Goal: Task Accomplishment & Management: Complete application form

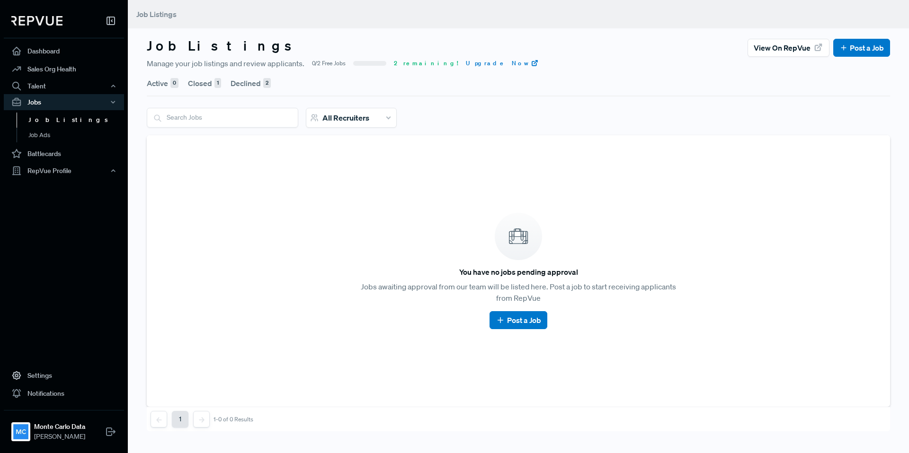
click at [258, 81] on button "Declined 2" at bounding box center [251, 83] width 40 height 27
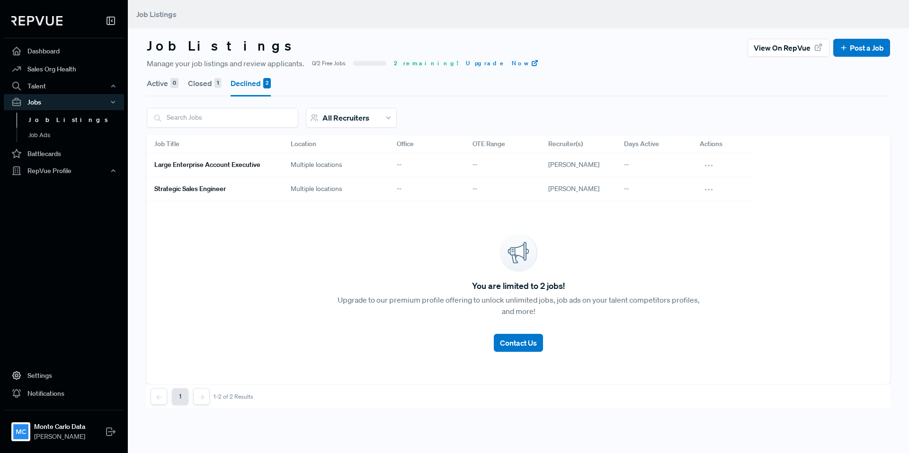
click at [240, 160] on link "Large Enterprise Account Executive" at bounding box center [211, 165] width 114 height 16
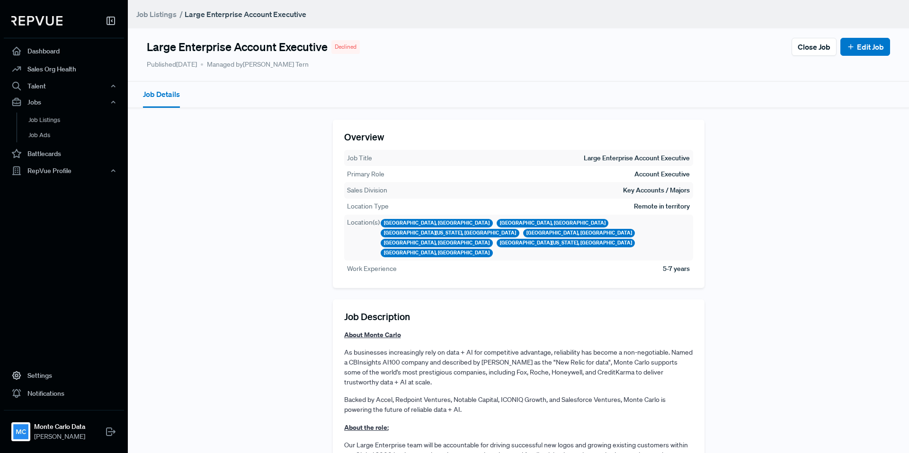
click at [407, 330] on p "About Monte Carlo" at bounding box center [518, 335] width 349 height 10
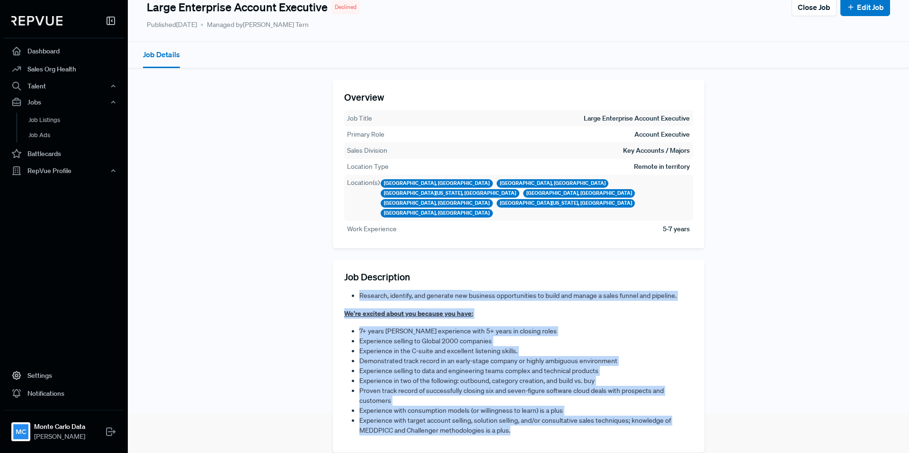
scroll to position [46, 0]
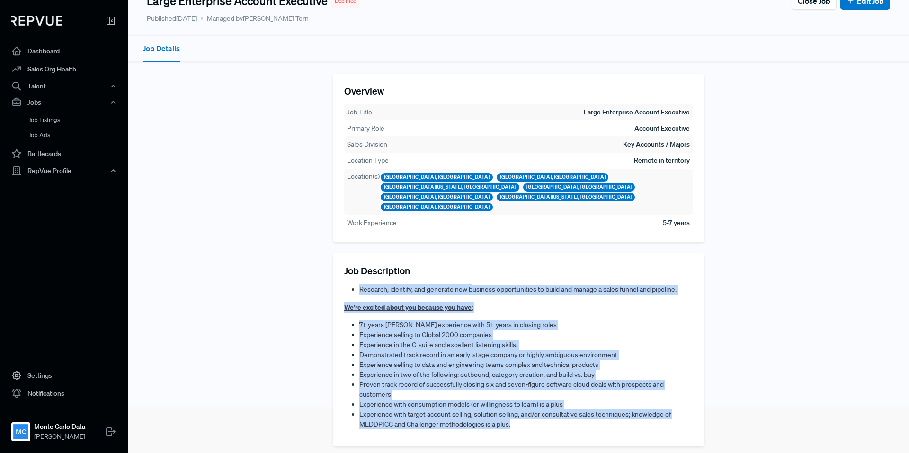
drag, startPoint x: 342, startPoint y: 317, endPoint x: 502, endPoint y: 453, distance: 210.2
click at [502, 453] on div "Large Enterprise Account Executive Declined Close Job Edit Job Published [DATE]…" at bounding box center [518, 213] width 781 height 519
copy article "About Monte Carlo As businesses increasingly rely on data + AI for competitive …"
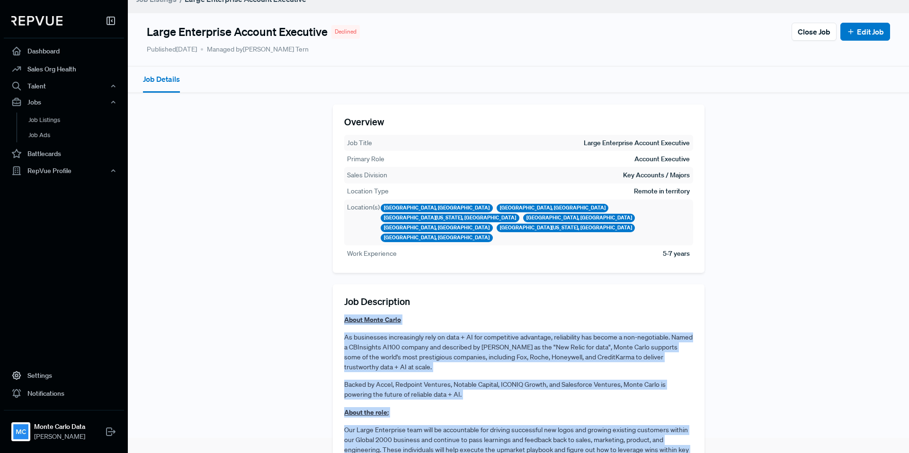
scroll to position [13, 0]
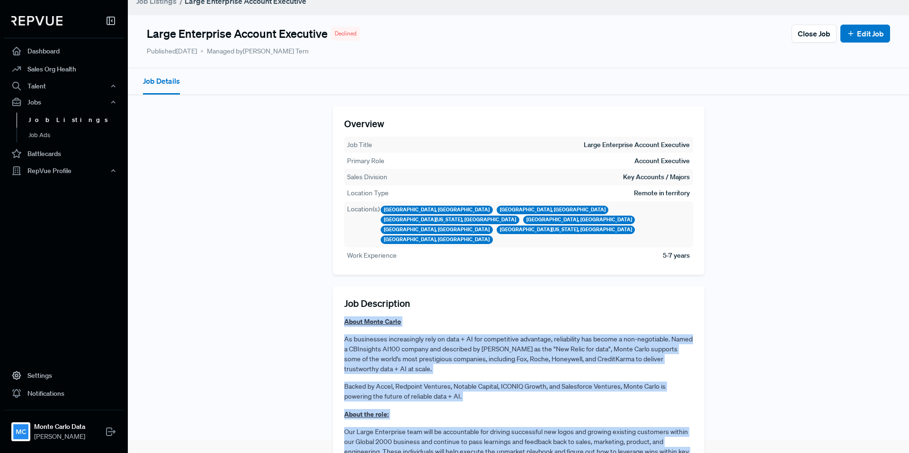
click at [51, 121] on link "Job Listings" at bounding box center [77, 120] width 120 height 15
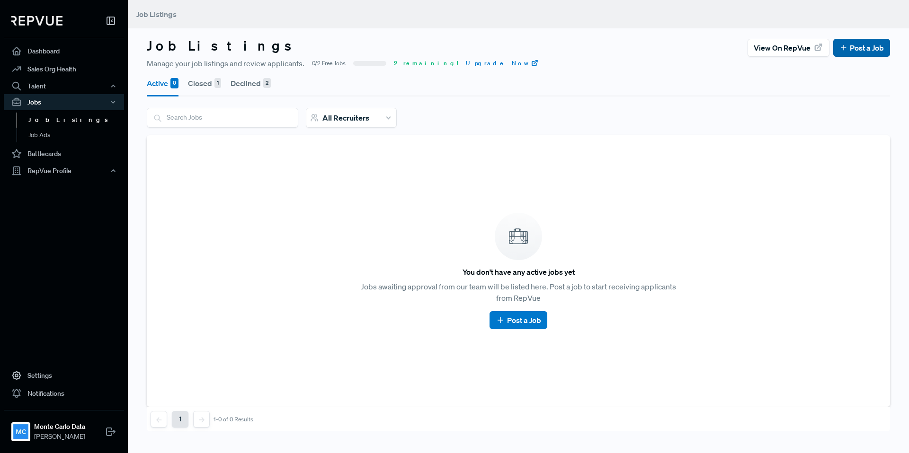
click at [875, 44] on link "Post a Job" at bounding box center [861, 47] width 44 height 11
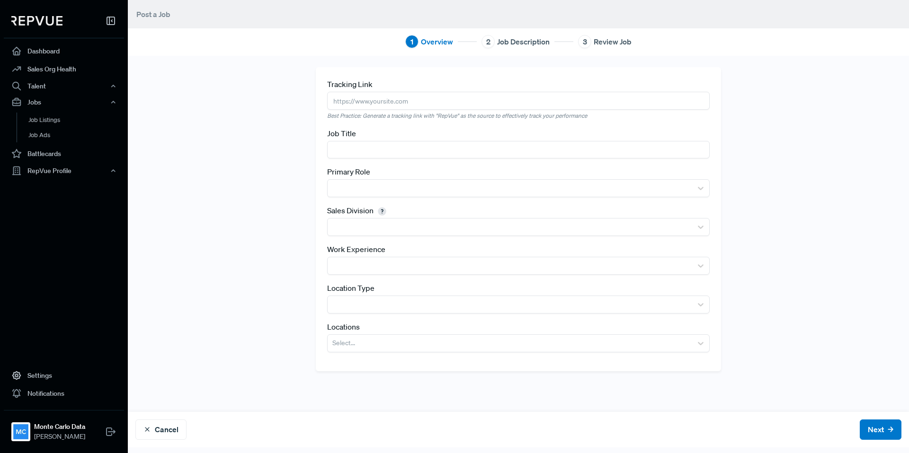
click at [355, 101] on input "text" at bounding box center [518, 101] width 382 height 18
paste input "[URL][DOMAIN_NAME]"
type input "[URL][DOMAIN_NAME]"
click at [367, 151] on input "text" at bounding box center [518, 150] width 382 height 18
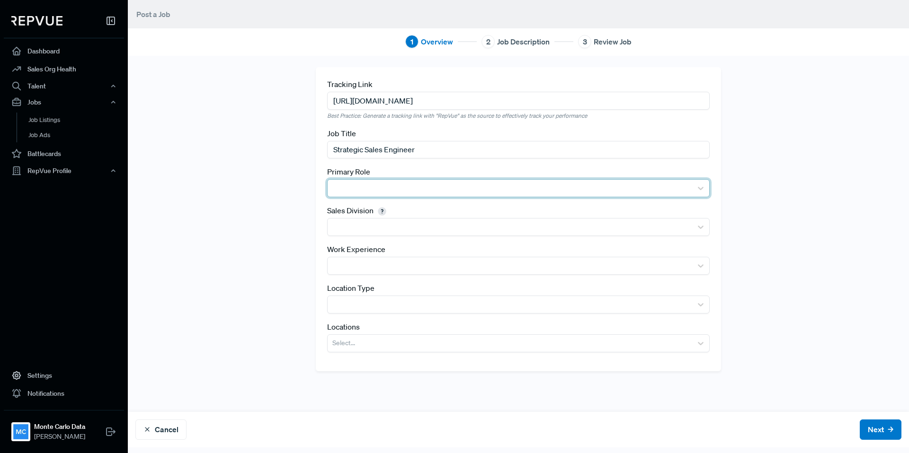
type input "Strategic Sales Engineer"
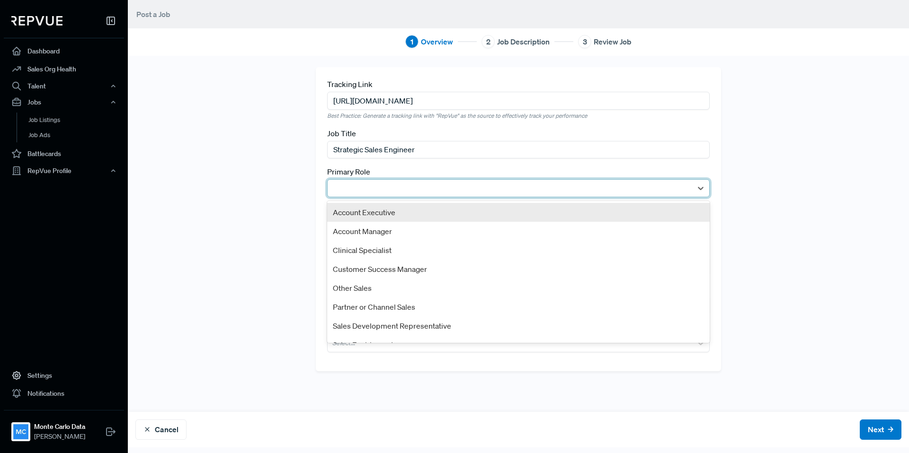
click at [381, 187] on div at bounding box center [509, 188] width 355 height 13
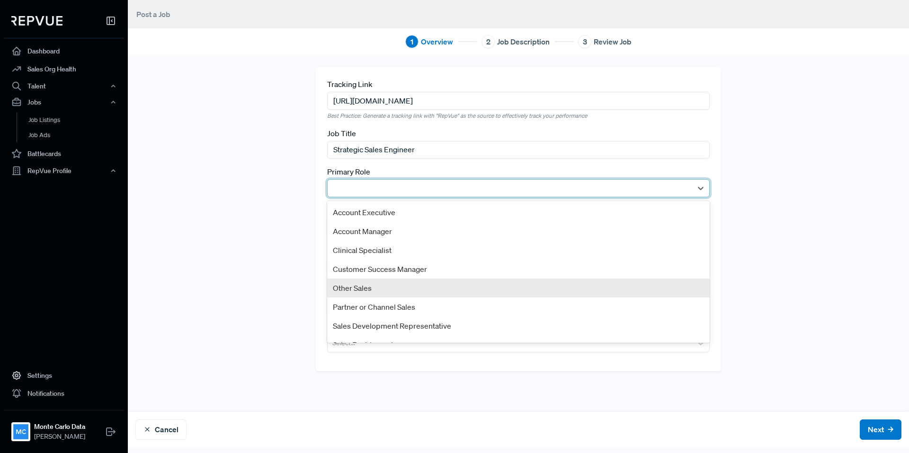
scroll to position [51, 0]
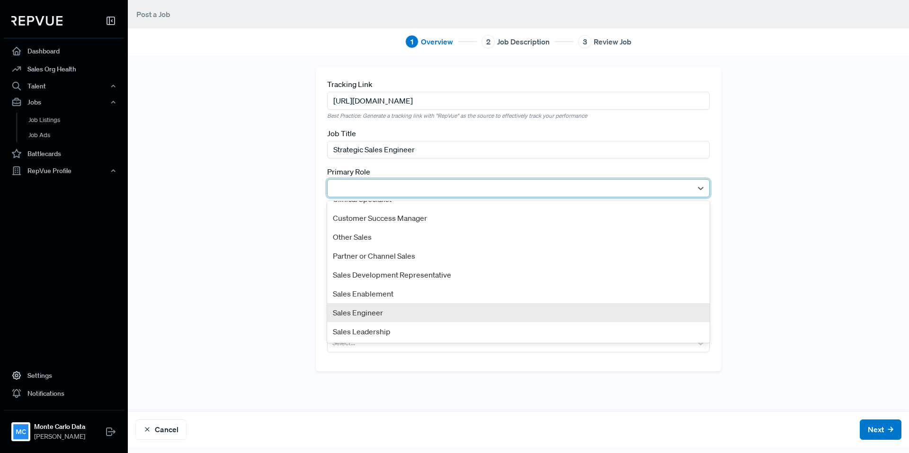
click at [370, 317] on div "Sales Engineer" at bounding box center [518, 312] width 382 height 19
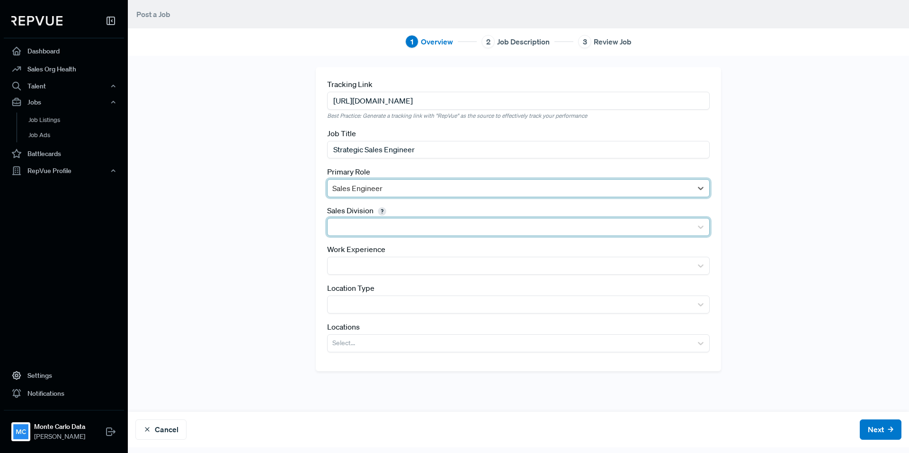
click at [385, 228] on div at bounding box center [509, 227] width 355 height 13
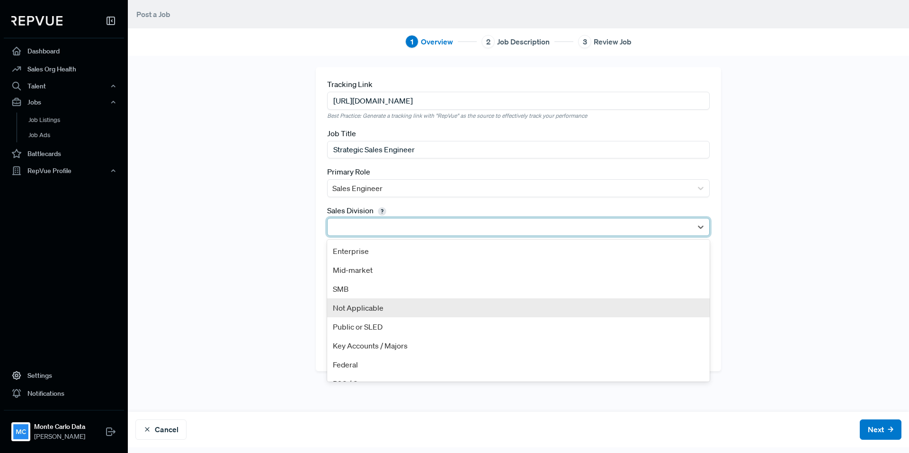
scroll to position [13, 0]
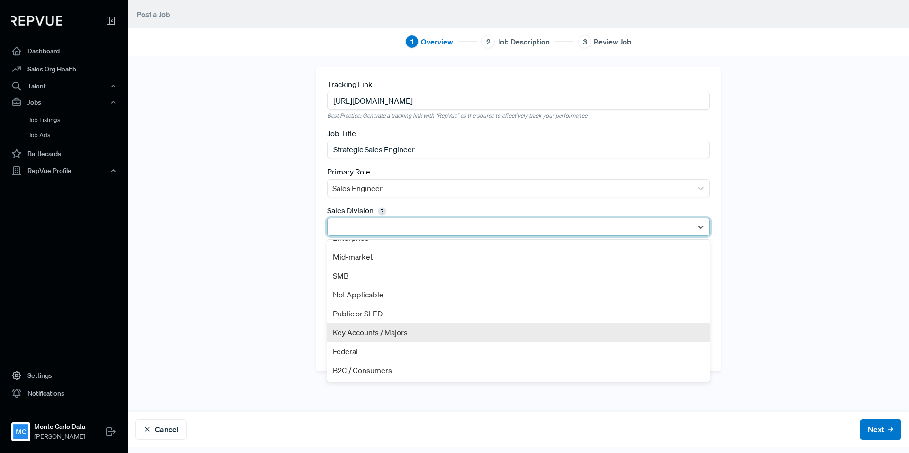
click at [374, 326] on div "Key Accounts / Majors" at bounding box center [518, 332] width 382 height 19
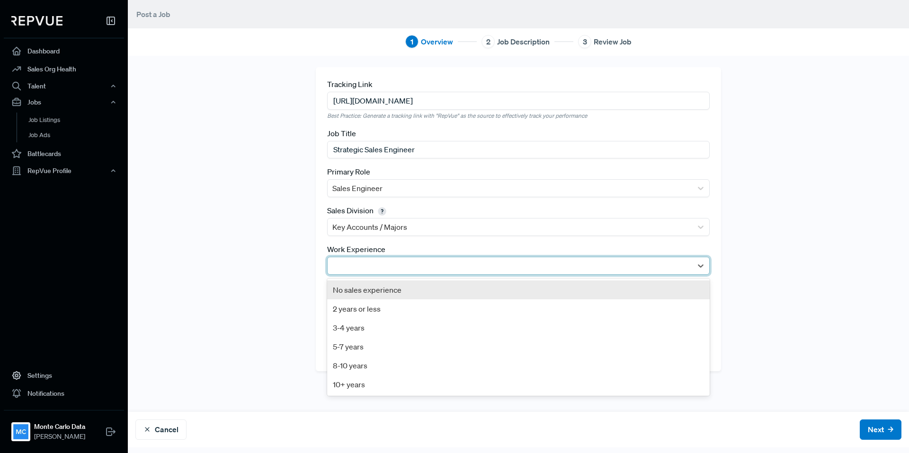
click at [407, 263] on div at bounding box center [509, 265] width 355 height 13
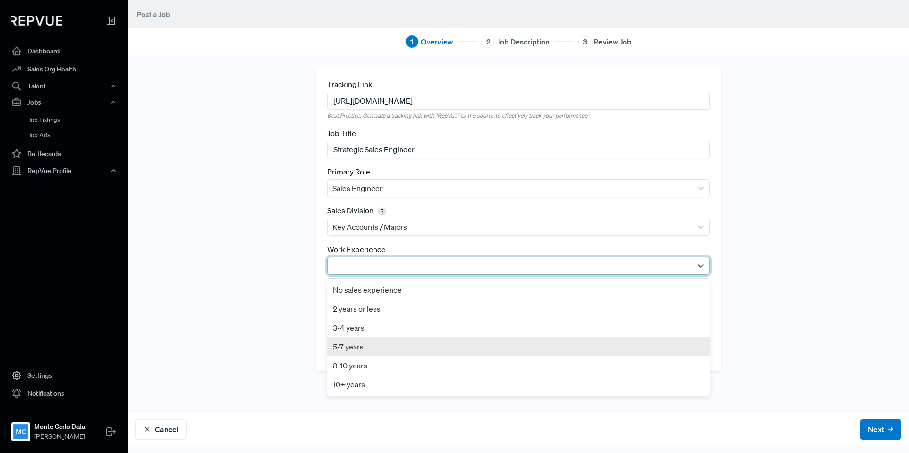
click at [377, 346] on div "5-7 years" at bounding box center [518, 347] width 382 height 19
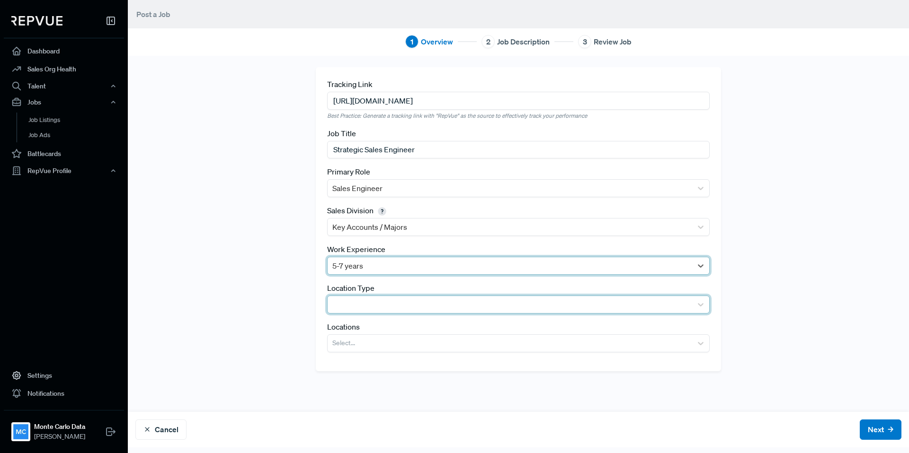
click at [390, 303] on div at bounding box center [509, 304] width 355 height 13
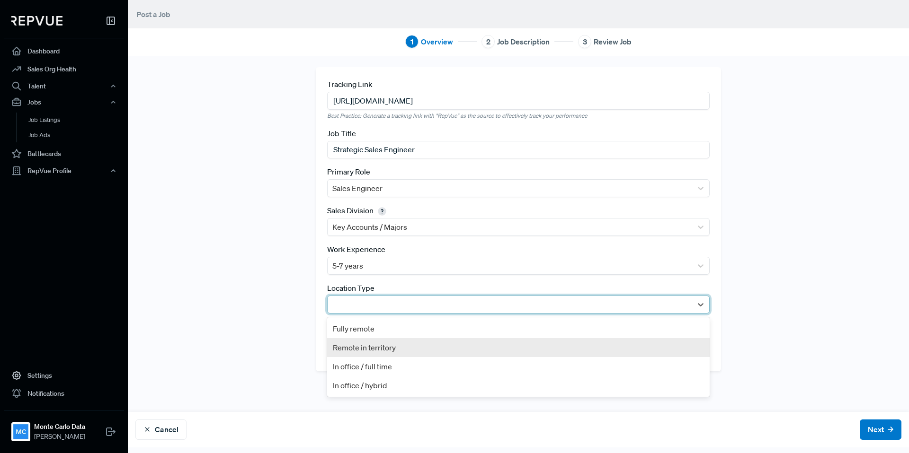
click at [370, 344] on div "Remote in territory" at bounding box center [518, 347] width 382 height 19
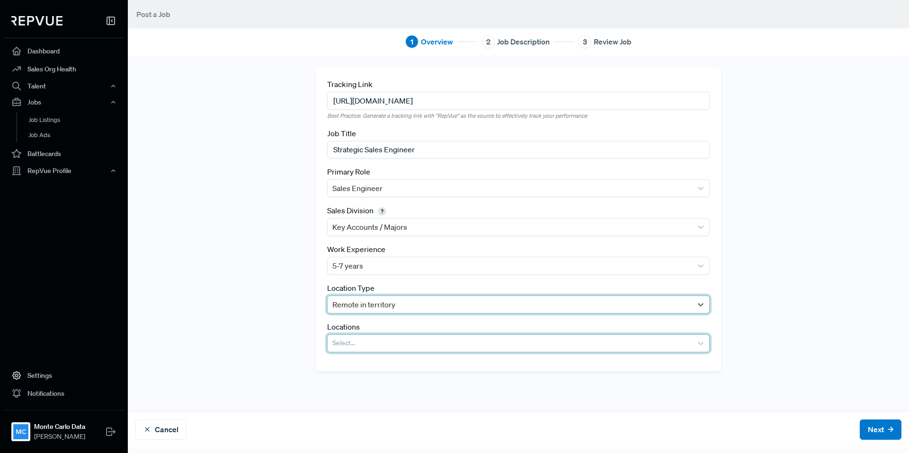
click at [377, 342] on div at bounding box center [509, 343] width 355 height 13
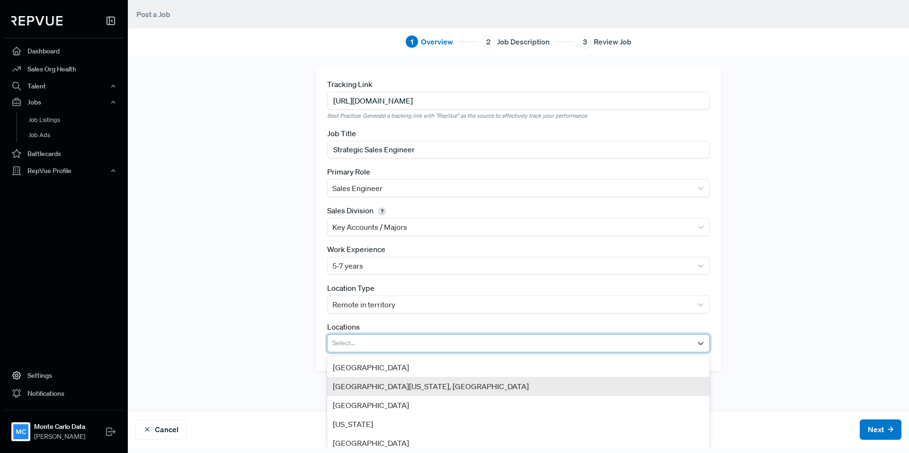
click at [374, 383] on div "[GEOGRAPHIC_DATA][US_STATE], [GEOGRAPHIC_DATA]" at bounding box center [518, 386] width 382 height 19
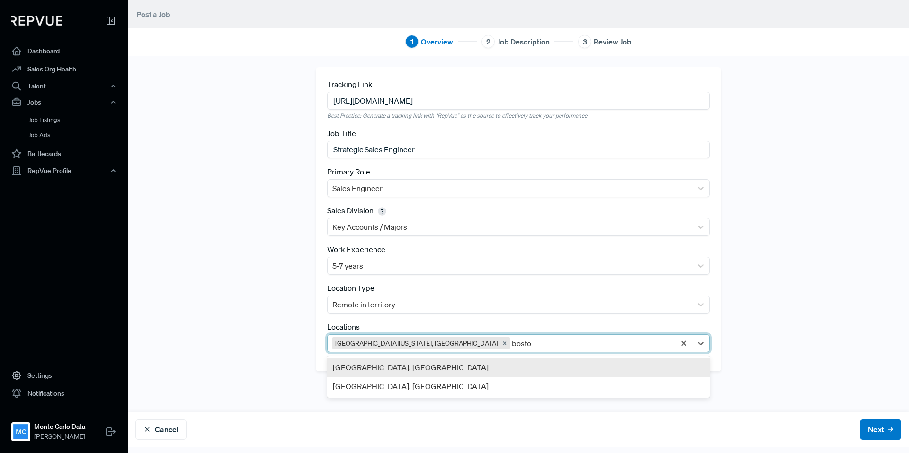
type input "[GEOGRAPHIC_DATA]"
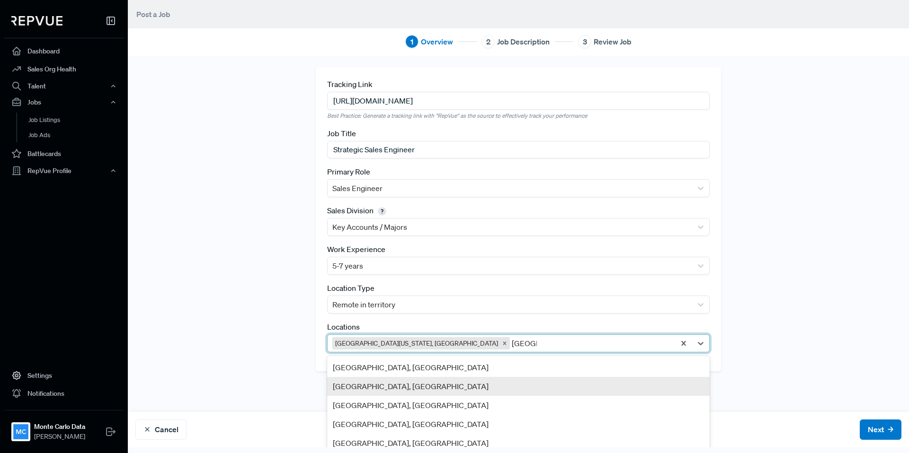
click at [401, 378] on div "[GEOGRAPHIC_DATA], [GEOGRAPHIC_DATA]" at bounding box center [518, 386] width 382 height 19
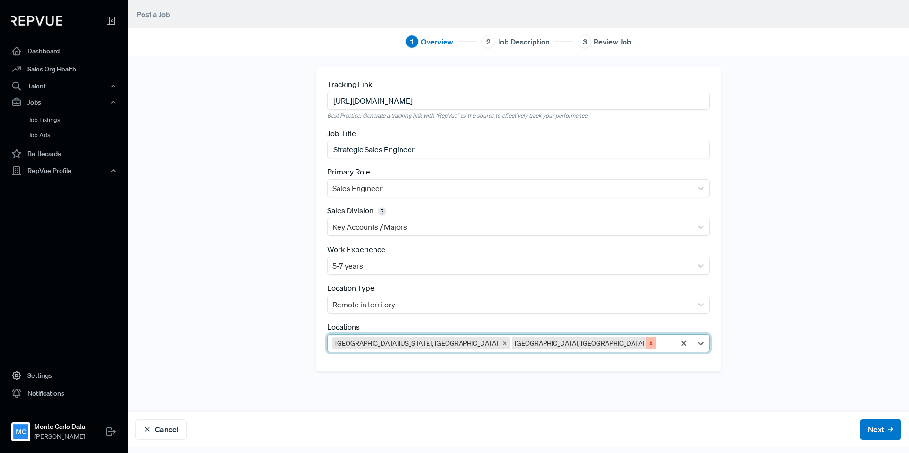
click at [648, 343] on icon "Remove Boston, MA" at bounding box center [651, 343] width 7 height 7
click at [512, 343] on div at bounding box center [591, 343] width 159 height 13
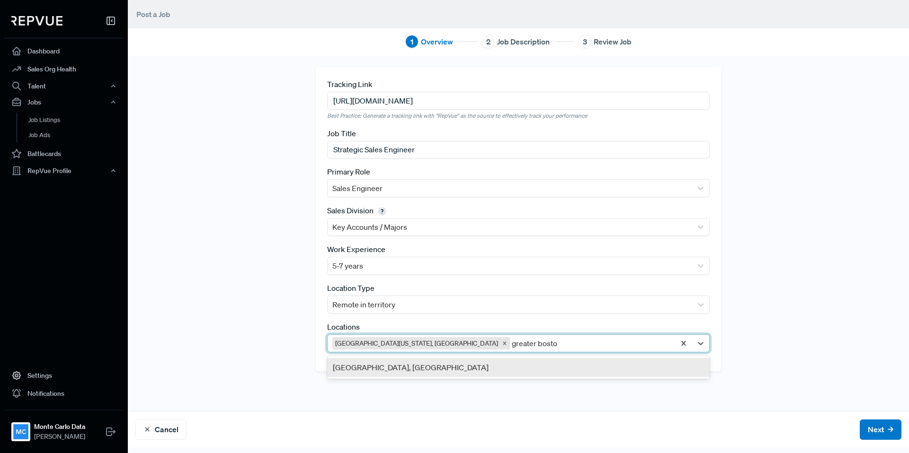
type input "greater [GEOGRAPHIC_DATA]"
click at [457, 371] on div "[GEOGRAPHIC_DATA], [GEOGRAPHIC_DATA]" at bounding box center [518, 367] width 382 height 19
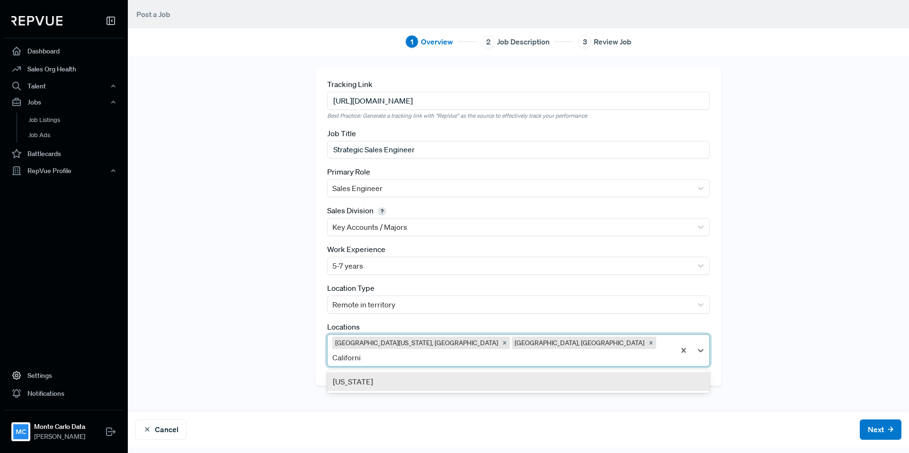
type input "[US_STATE]"
click at [532, 373] on div "[US_STATE]" at bounding box center [518, 382] width 382 height 19
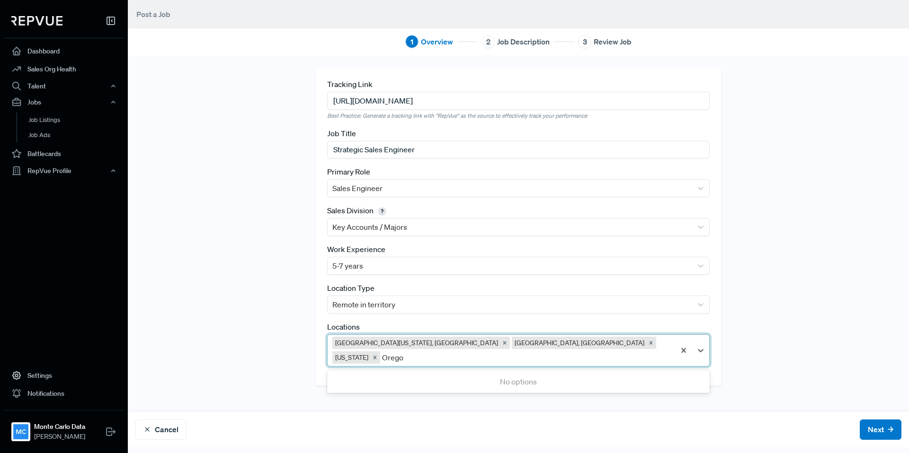
type input "[US_STATE]"
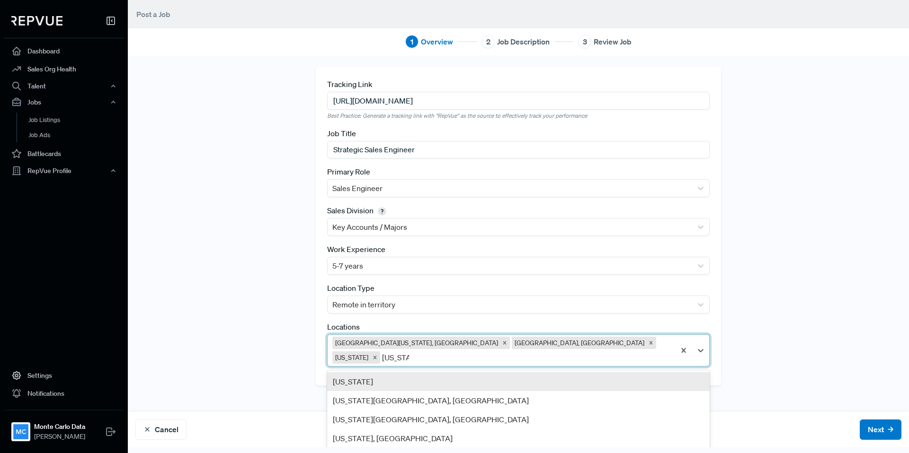
drag, startPoint x: 511, startPoint y: 377, endPoint x: 511, endPoint y: 366, distance: 10.9
click at [511, 371] on div "[US_STATE] [US_STATE][GEOGRAPHIC_DATA], OR [US_STATE][GEOGRAPHIC_DATA], [GEOGRA…" at bounding box center [518, 417] width 382 height 93
click at [511, 373] on div "[US_STATE]" at bounding box center [518, 382] width 382 height 19
type input "[US_STATE]"
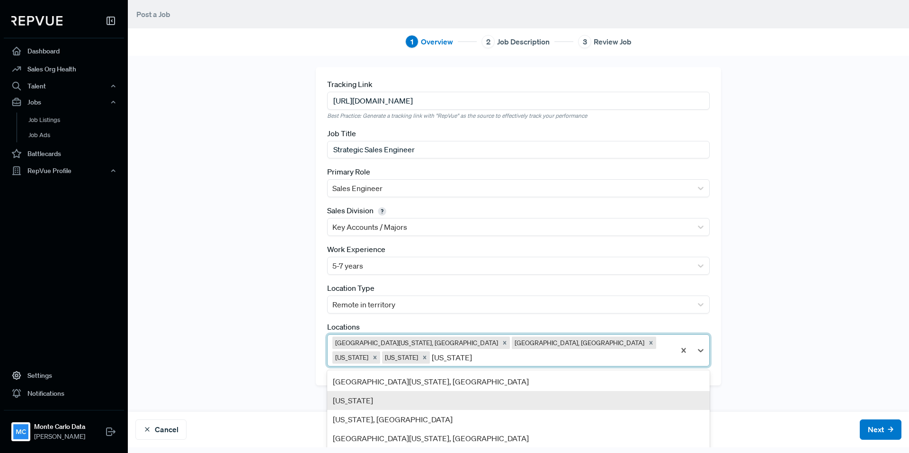
click at [380, 391] on div "[US_STATE]" at bounding box center [518, 400] width 382 height 19
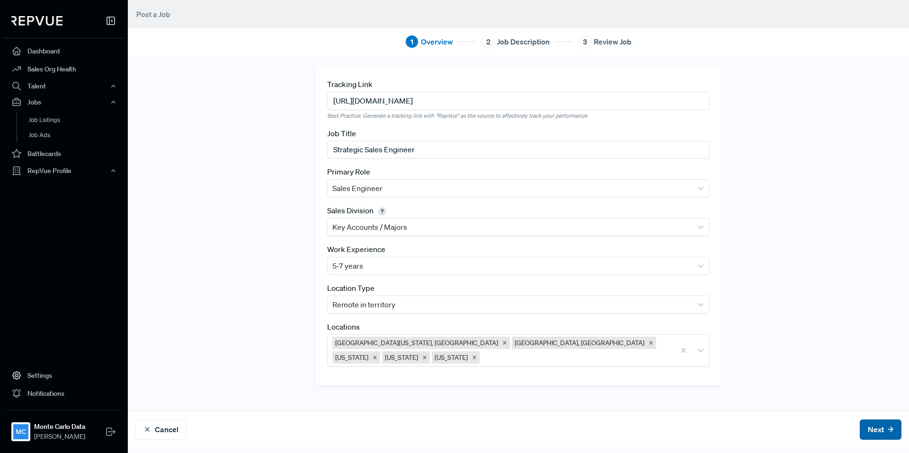
click at [880, 432] on button "Next" at bounding box center [881, 430] width 42 height 20
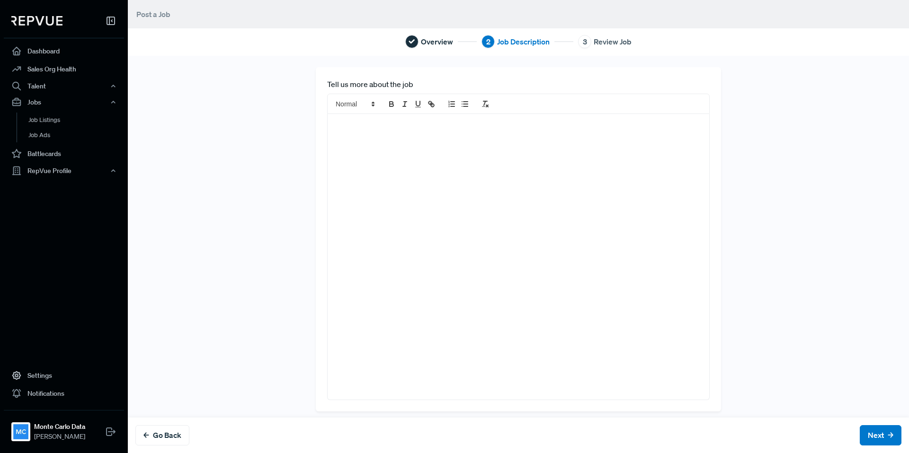
click at [443, 187] on div at bounding box center [519, 257] width 382 height 286
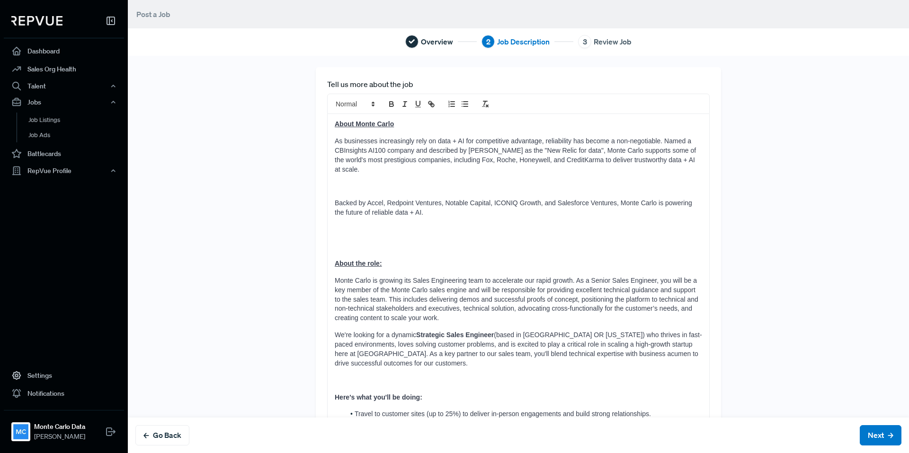
scroll to position [180, 0]
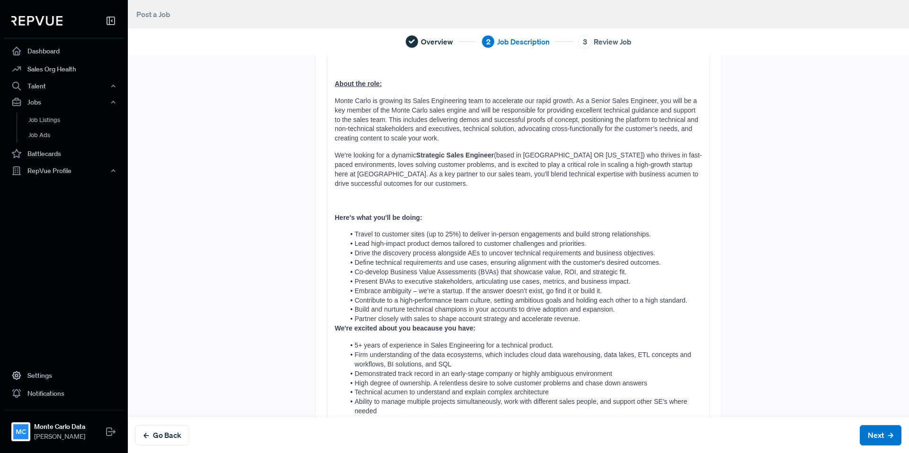
click at [337, 325] on strong "We're excited about you beacause you have:" at bounding box center [405, 329] width 141 height 8
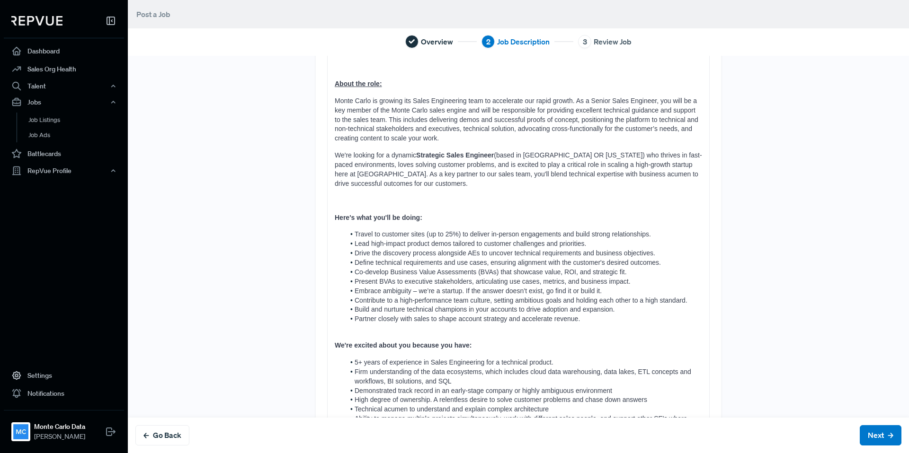
click at [375, 325] on div "About Monte Carlo As businesses increasingly rely on data + AI for competitive …" at bounding box center [519, 210] width 382 height 552
click at [366, 343] on div "About Monte Carlo As businesses increasingly rely on data + AI for competitive …" at bounding box center [519, 210] width 382 height 552
click at [388, 197] on div "About Monte Carlo As businesses increasingly rely on data + AI for competitive …" at bounding box center [519, 210] width 382 height 552
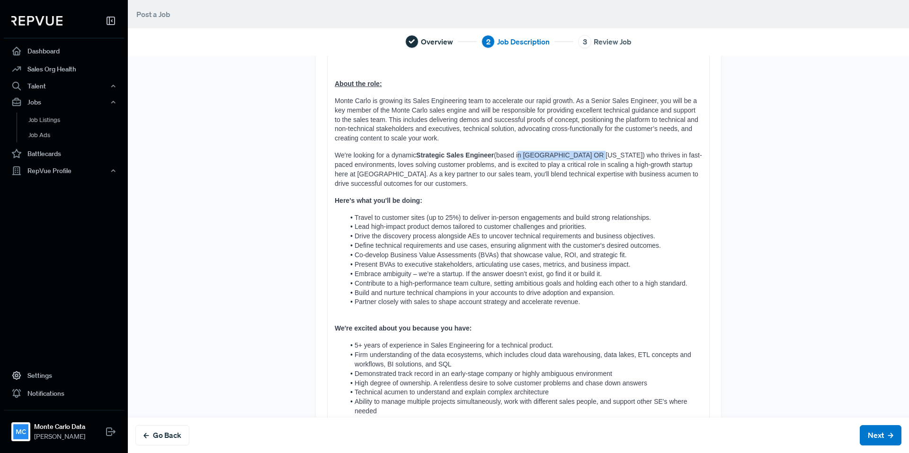
drag, startPoint x: 592, startPoint y: 146, endPoint x: 519, endPoint y: 145, distance: 73.4
click at [519, 151] on span "(based in [GEOGRAPHIC_DATA] OR [US_STATE]) who thrives in fast-paced environmen…" at bounding box center [518, 169] width 367 height 36
click at [637, 380] on span "High degree of ownership. A relentless desire to solve customer problems and ch…" at bounding box center [501, 384] width 293 height 8
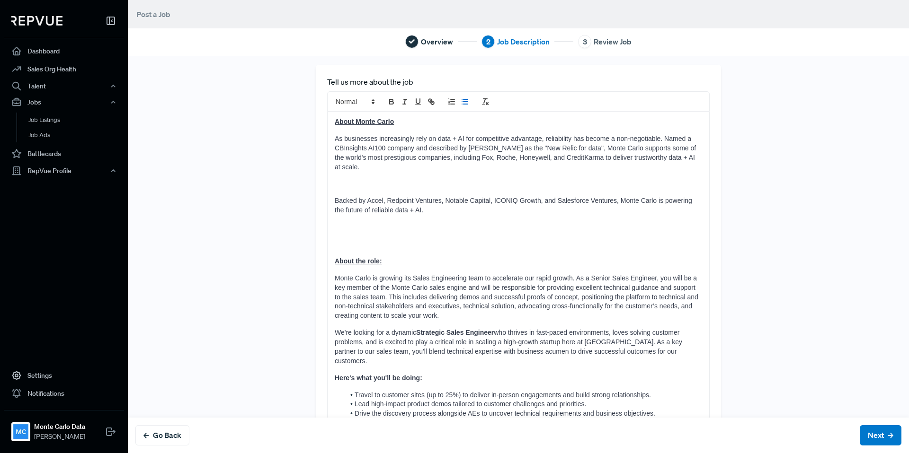
scroll to position [0, 0]
click at [337, 188] on div "About Monte Carlo As businesses increasingly rely on data + AI for competitive …" at bounding box center [519, 381] width 382 height 535
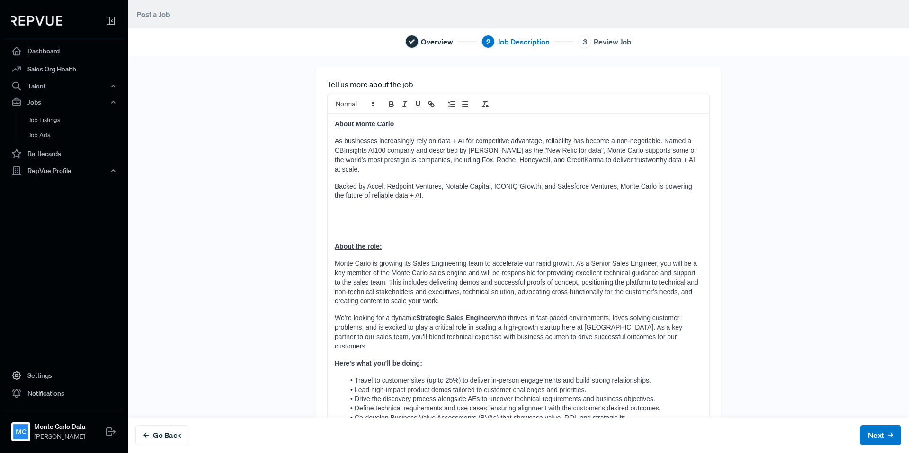
click at [347, 214] on div "About Monte Carlo As businesses increasingly rely on data + AI for competitive …" at bounding box center [519, 373] width 382 height 518
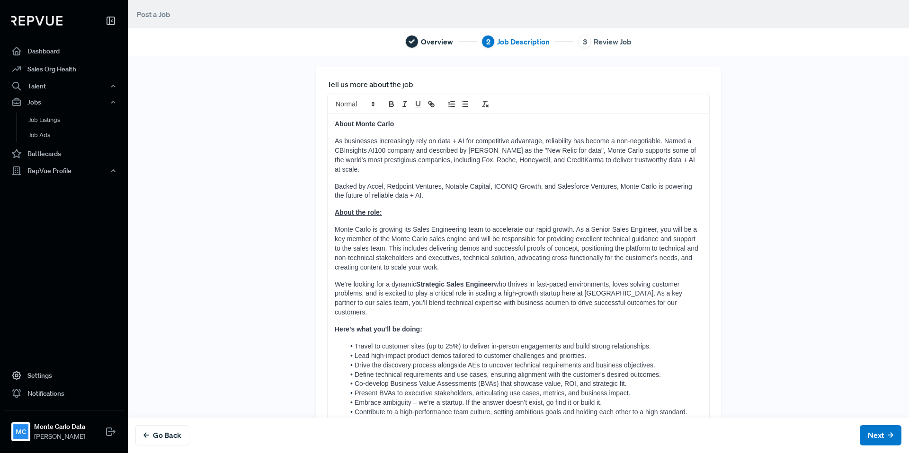
scroll to position [185, 0]
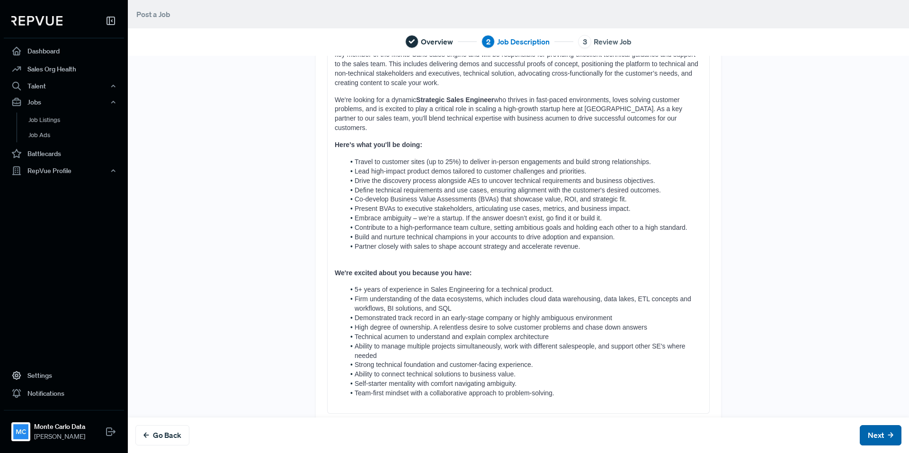
click at [872, 433] on button "Next" at bounding box center [881, 436] width 42 height 20
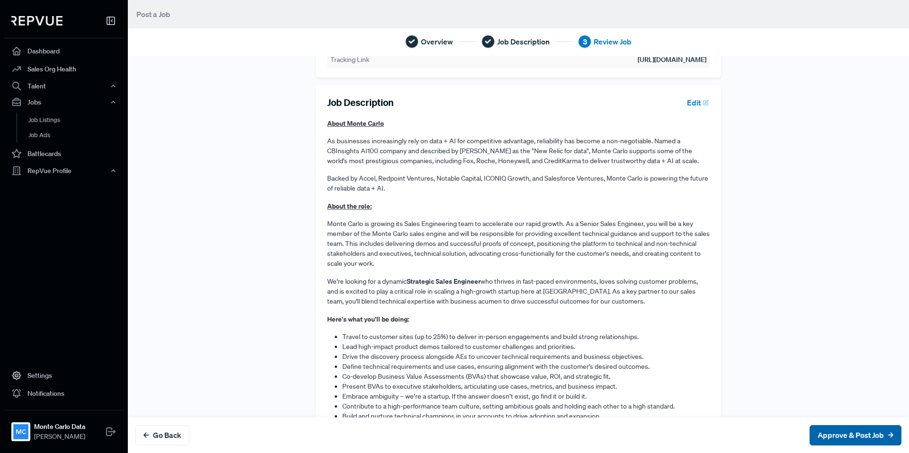
scroll to position [0, 0]
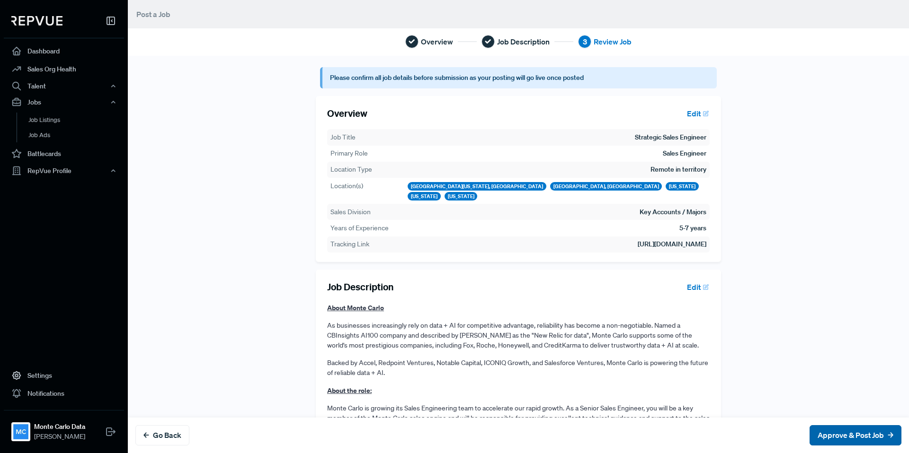
click at [846, 441] on button "Approve & Post Job" at bounding box center [855, 436] width 92 height 20
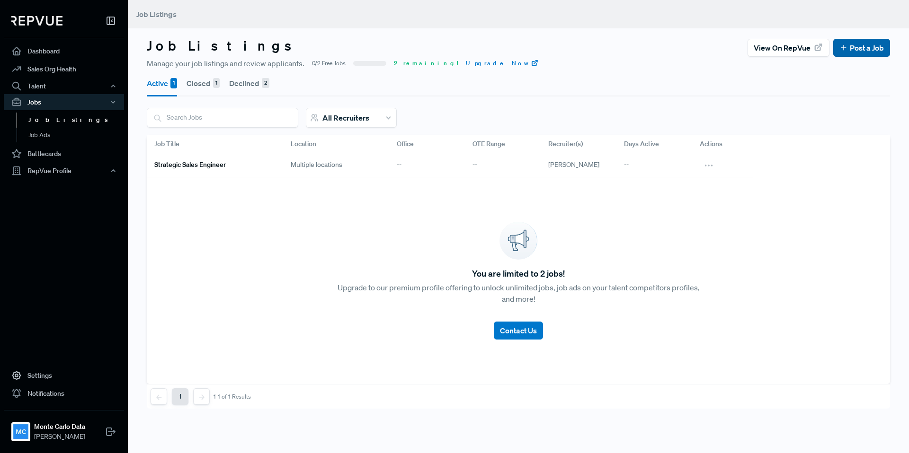
click at [856, 51] on link "Post a Job" at bounding box center [861, 47] width 44 height 11
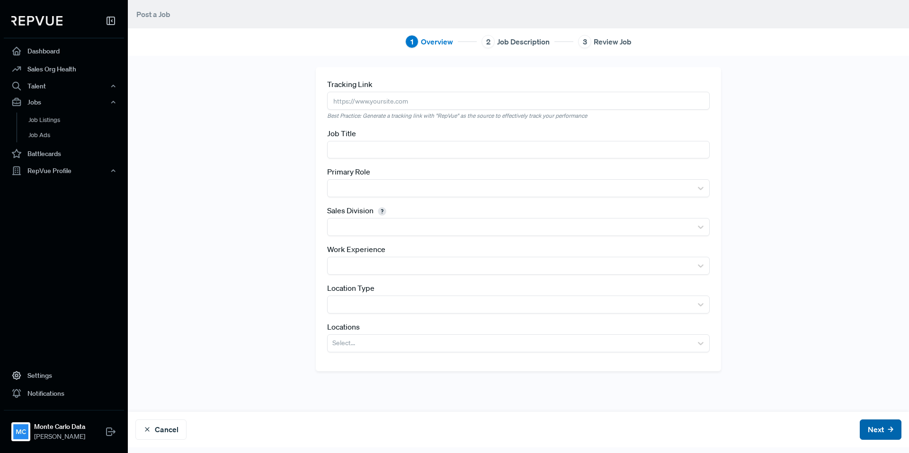
click at [876, 429] on button "Next" at bounding box center [881, 430] width 42 height 20
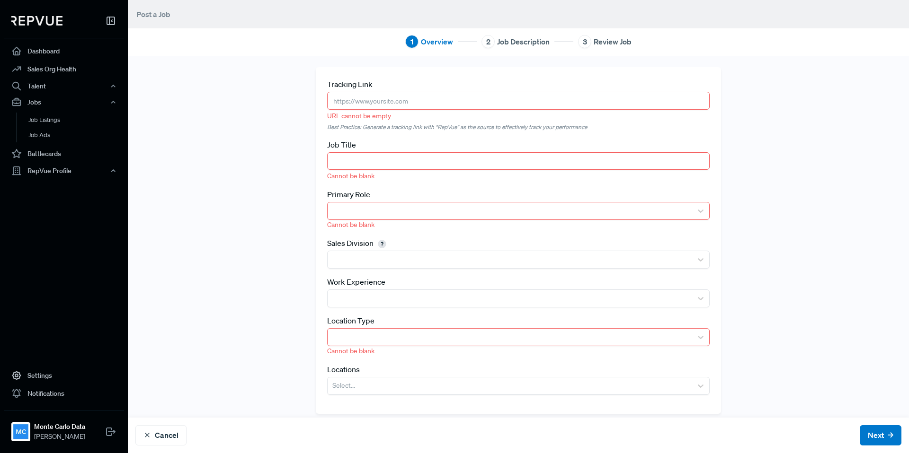
click at [381, 100] on input "text" at bounding box center [518, 101] width 382 height 18
paste input "[URL][DOMAIN_NAME]"
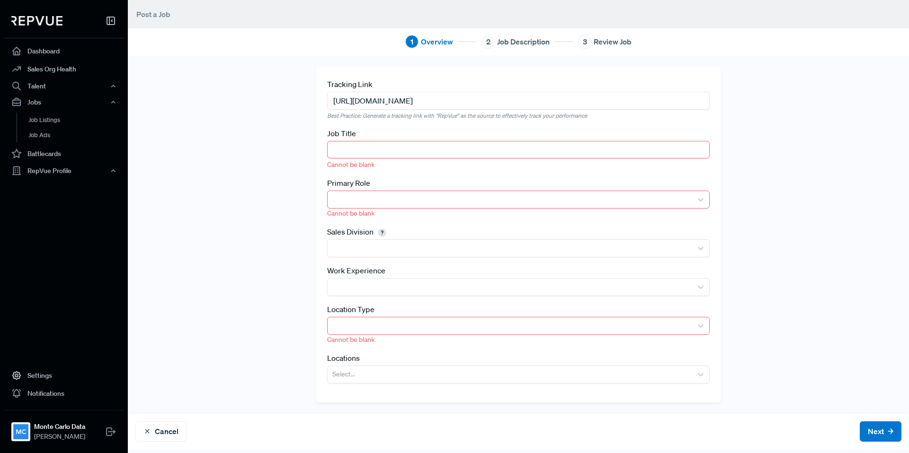
type input "[URL][DOMAIN_NAME]"
click at [382, 149] on input "text" at bounding box center [518, 150] width 382 height 18
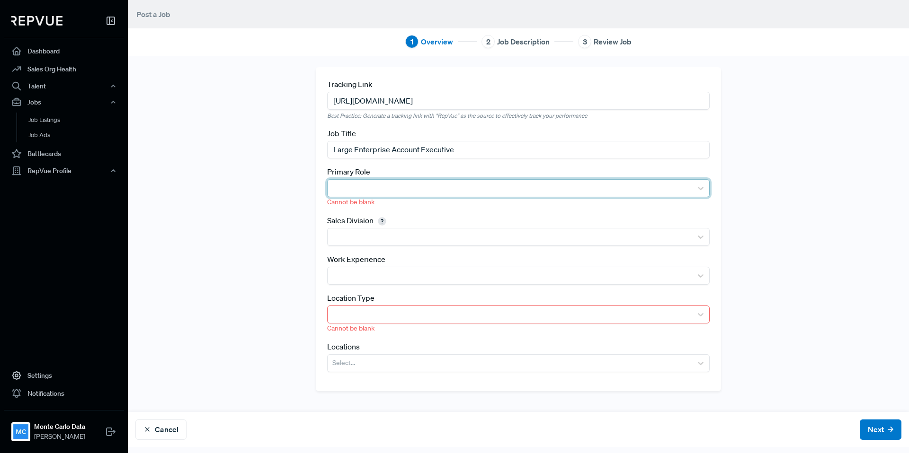
type input "Large Enterprise Account Executive"
click at [384, 190] on div at bounding box center [509, 188] width 355 height 13
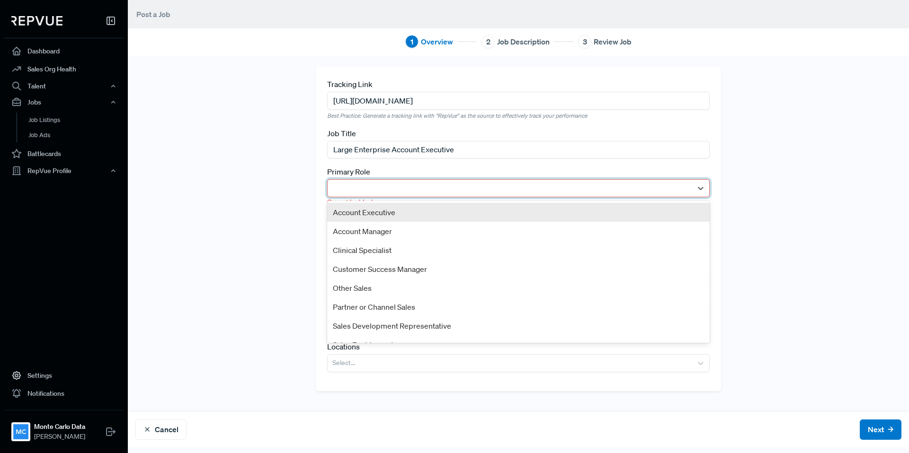
click at [383, 213] on div "Account Executive" at bounding box center [518, 212] width 382 height 19
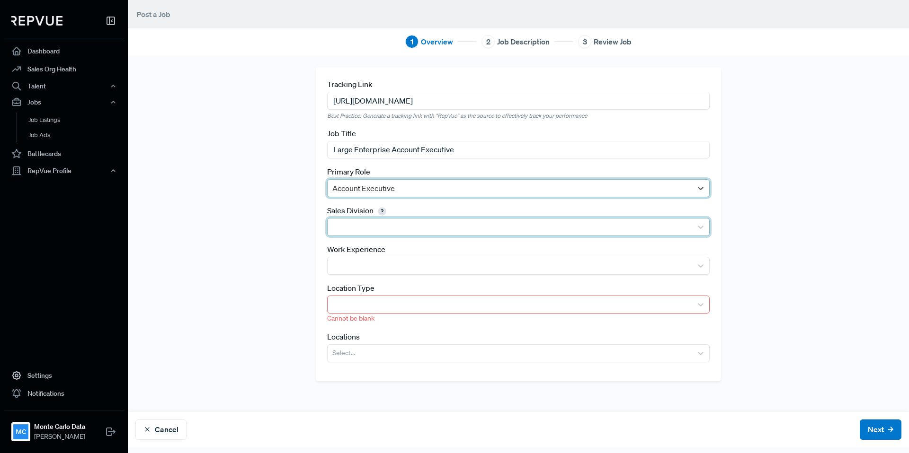
click at [379, 229] on div at bounding box center [509, 227] width 355 height 13
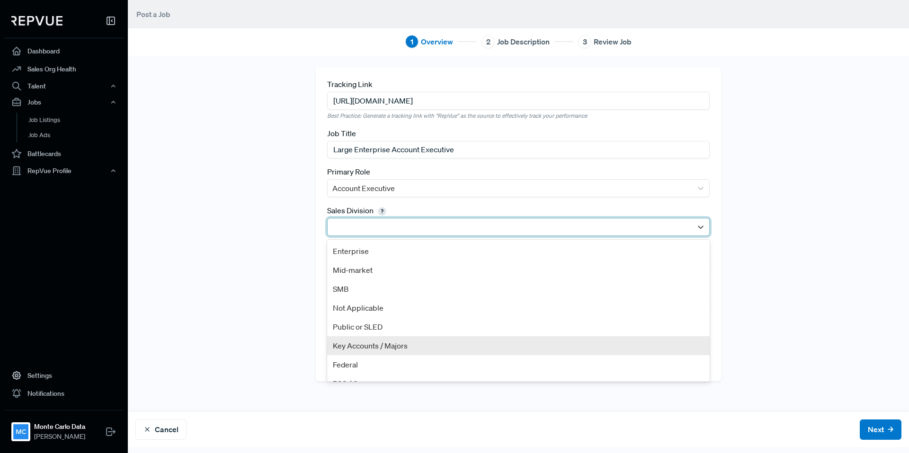
click at [366, 344] on div "Key Accounts / Majors" at bounding box center [518, 346] width 382 height 19
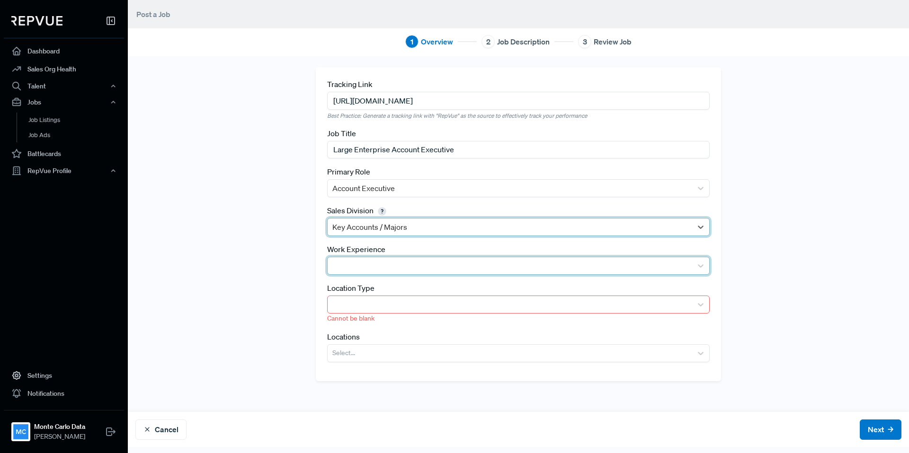
click at [622, 266] on div at bounding box center [509, 265] width 355 height 13
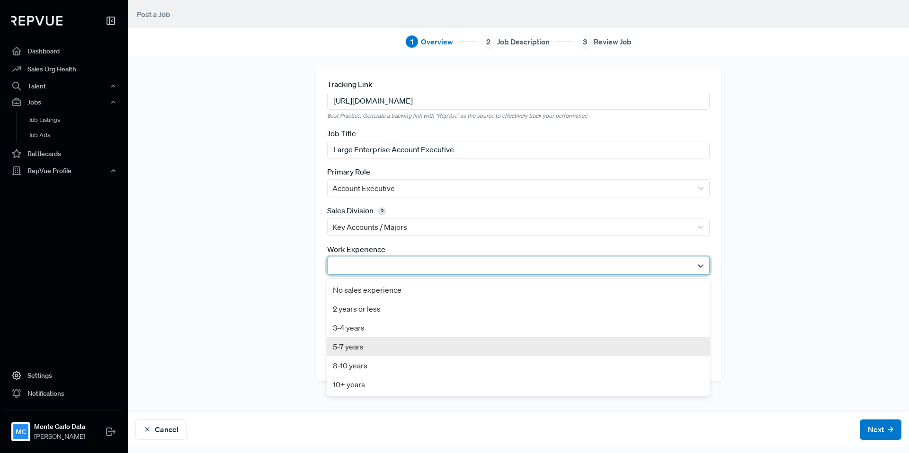
click at [492, 349] on div "5-7 years" at bounding box center [518, 347] width 382 height 19
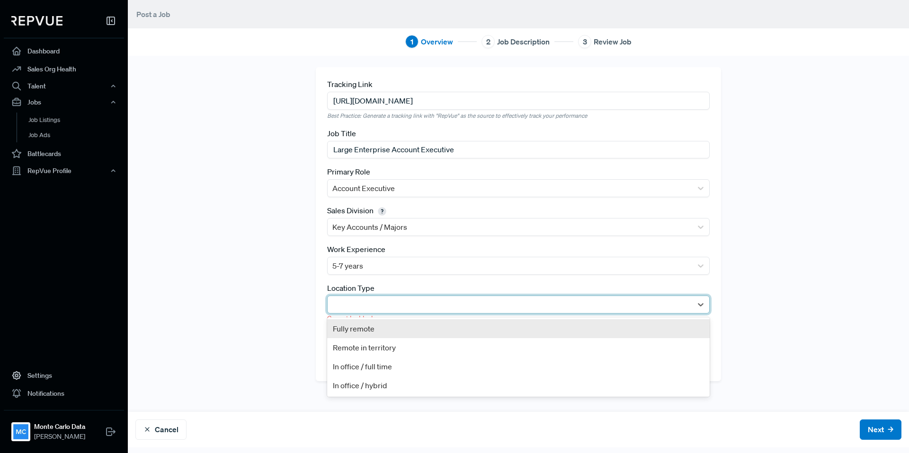
click at [427, 308] on div at bounding box center [509, 304] width 355 height 13
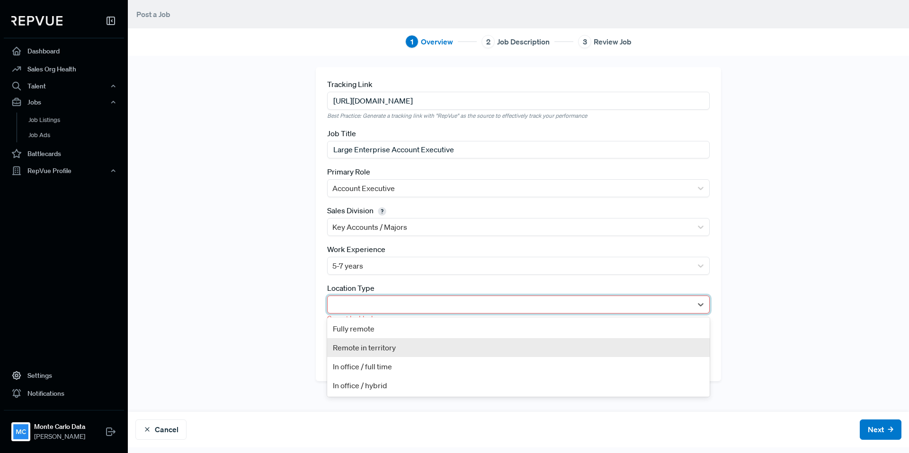
click at [400, 345] on div "Remote in territory" at bounding box center [518, 347] width 382 height 19
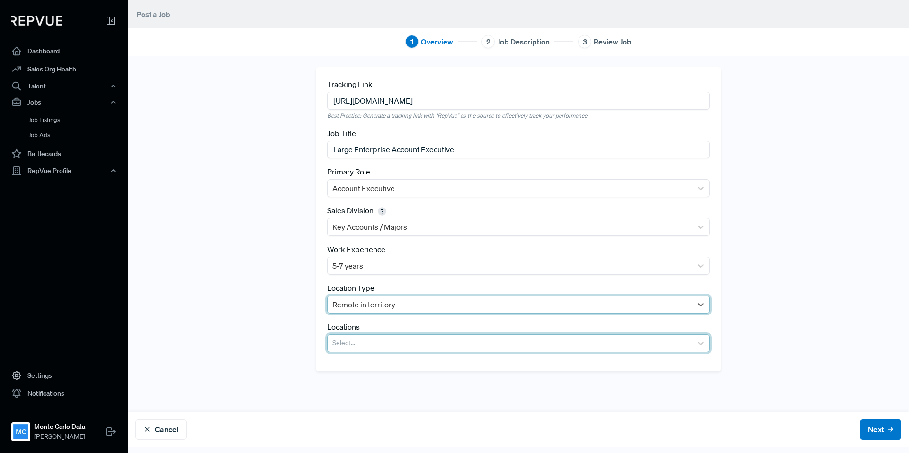
click at [402, 347] on div at bounding box center [509, 343] width 355 height 13
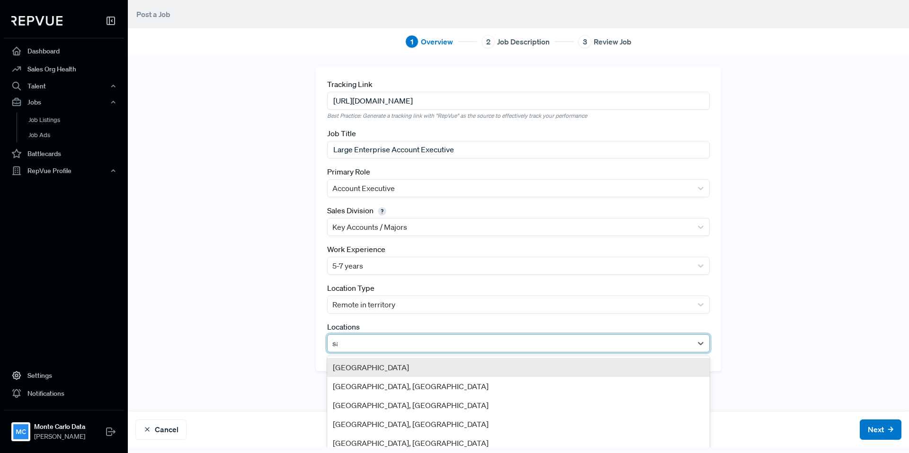
type input "san"
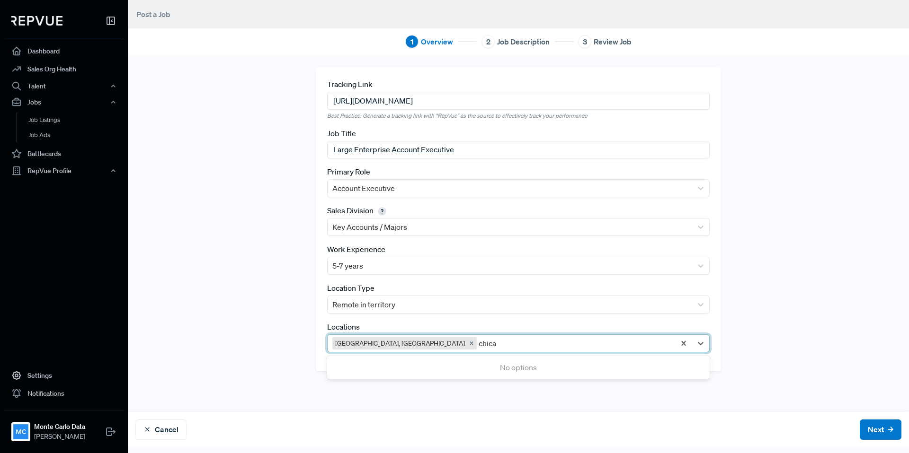
type input "chic"
type input "austin"
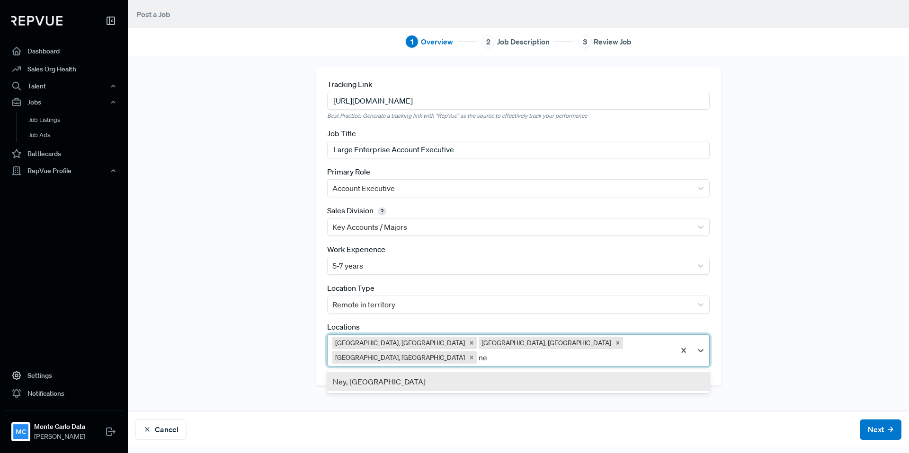
type input "new"
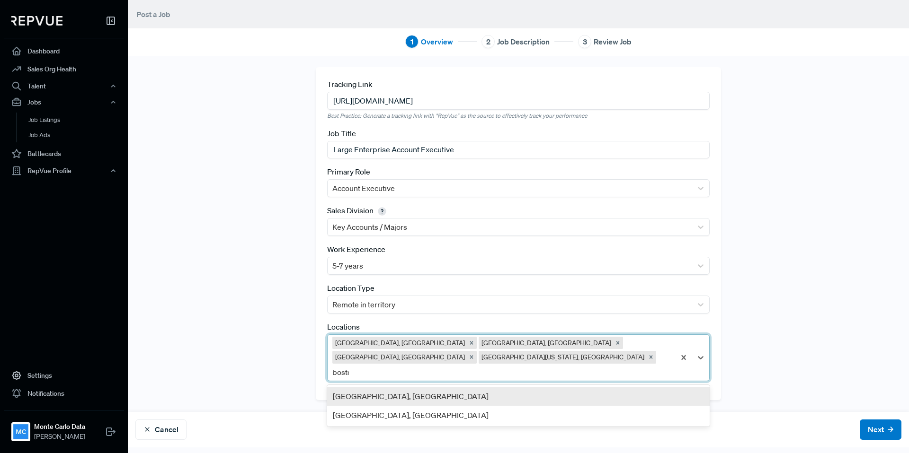
type input "[GEOGRAPHIC_DATA]"
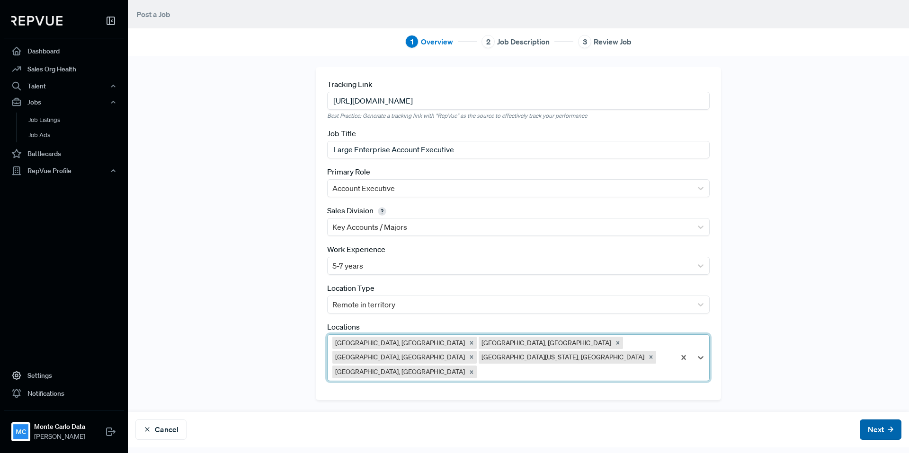
click at [881, 433] on button "Next" at bounding box center [881, 430] width 42 height 20
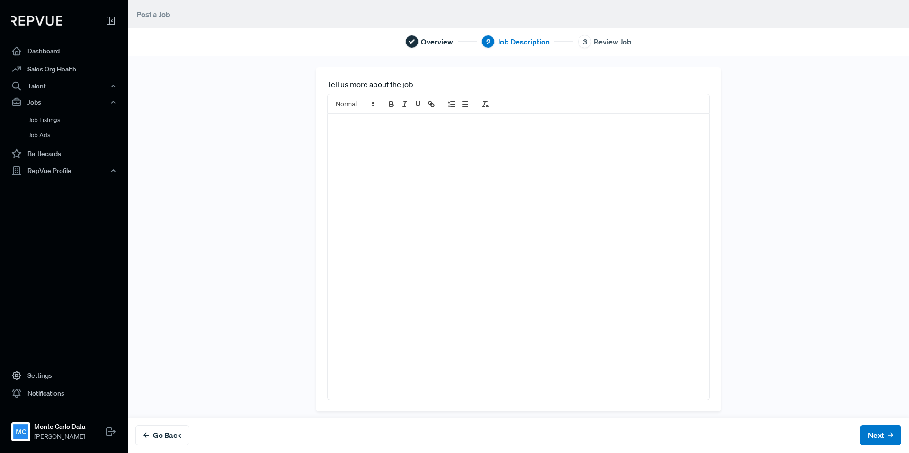
click at [373, 173] on div at bounding box center [519, 257] width 382 height 286
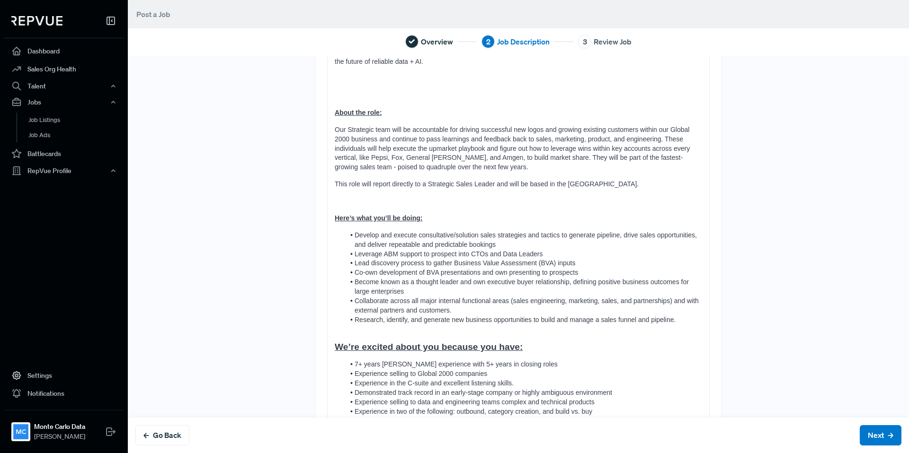
click at [378, 181] on div "About Monte Carlo As businesses increasingly rely on data + AI for competitive …" at bounding box center [519, 216] width 382 height 507
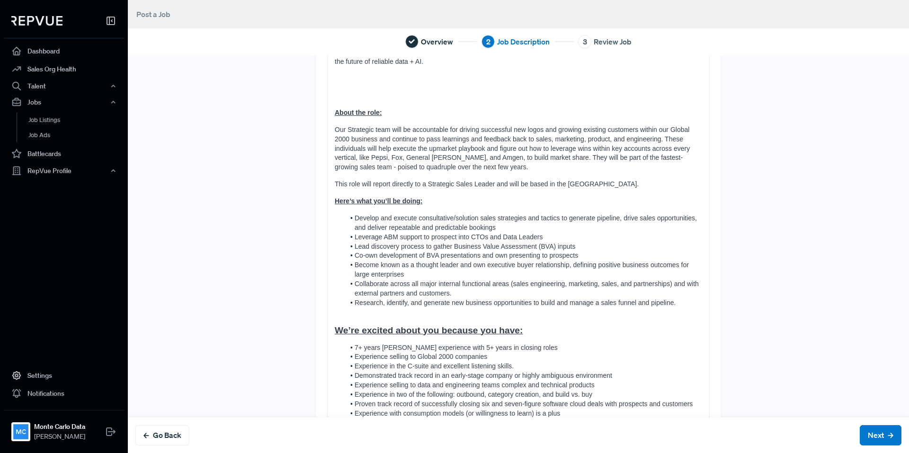
click at [363, 126] on span "Our Strategic team will be accountable for driving successful new logos and gro…" at bounding box center [513, 148] width 357 height 45
drag, startPoint x: 600, startPoint y: 176, endPoint x: 349, endPoint y: 175, distance: 250.9
click at [349, 180] on p "This role will report directly to a Strategic Sales Leader and will be based in…" at bounding box center [518, 184] width 367 height 9
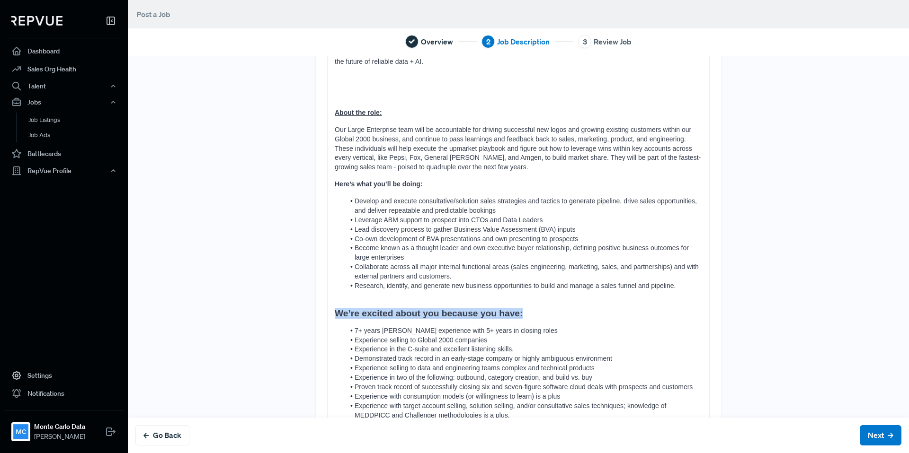
drag, startPoint x: 531, startPoint y: 304, endPoint x: 335, endPoint y: 306, distance: 196.5
click at [335, 308] on h3 "We’re excited about you because you have:" at bounding box center [518, 313] width 367 height 11
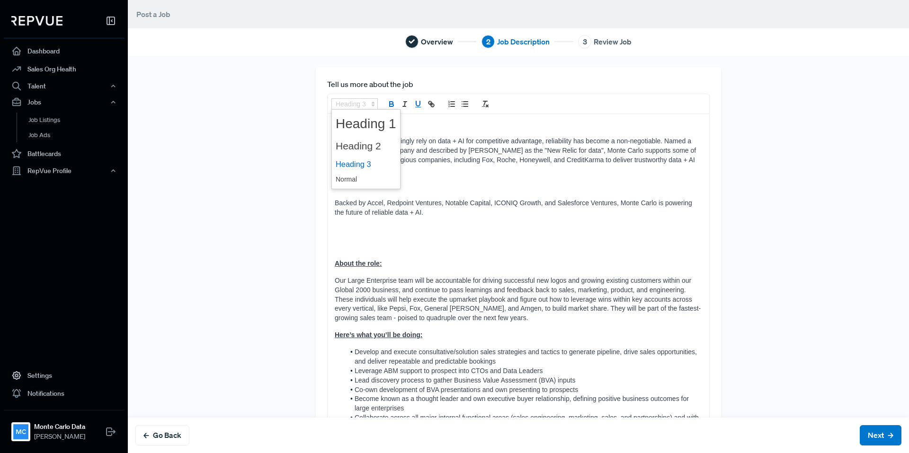
click at [357, 103] on span at bounding box center [354, 103] width 46 height 11
click at [356, 178] on span at bounding box center [366, 179] width 61 height 15
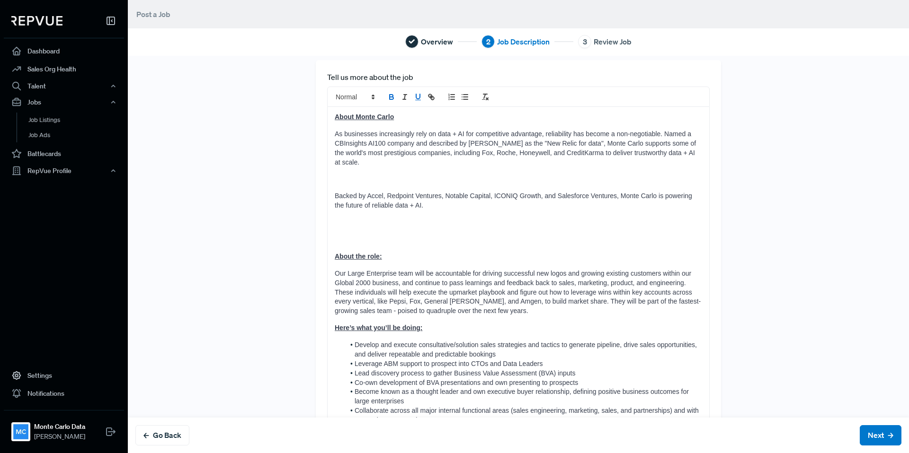
click at [416, 308] on div "About Monte Carlo As businesses increasingly rely on data + AI for competitive …" at bounding box center [519, 342] width 382 height 471
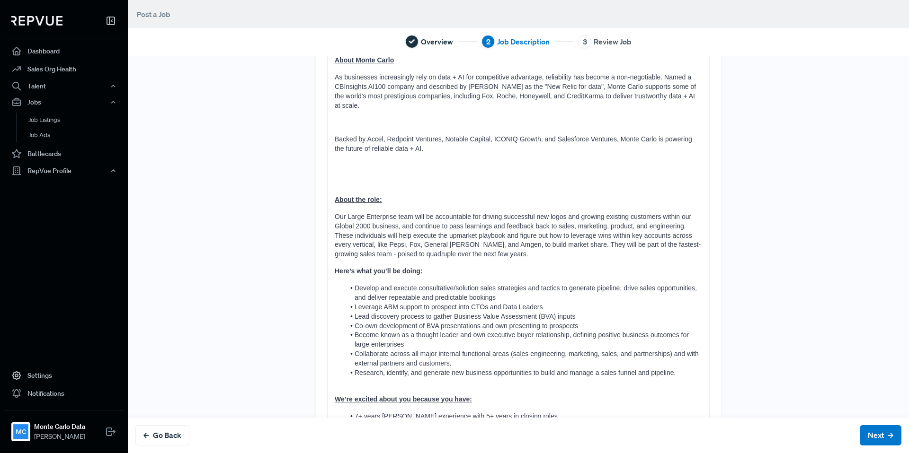
scroll to position [61, 0]
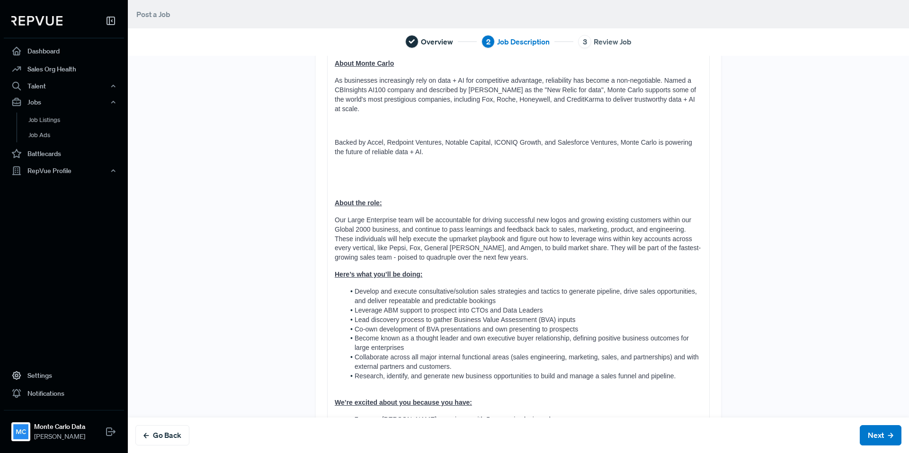
click at [361, 182] on p at bounding box center [518, 186] width 367 height 9
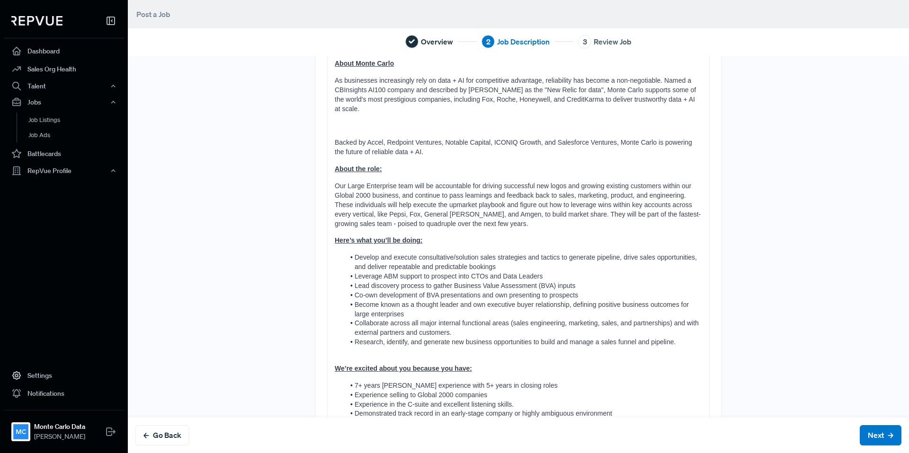
click at [335, 139] on span "Backed by Accel, Redpoint Ventures, Notable Capital, ICONIQ Growth, and Salesfo…" at bounding box center [514, 147] width 359 height 17
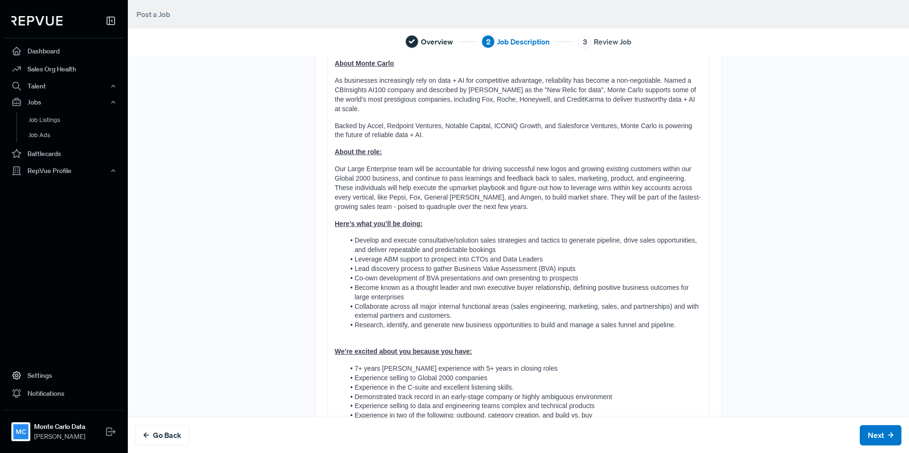
click at [334, 146] on div "About Monte Carlo As businesses increasingly rely on data + AI for competitive …" at bounding box center [519, 263] width 382 height 420
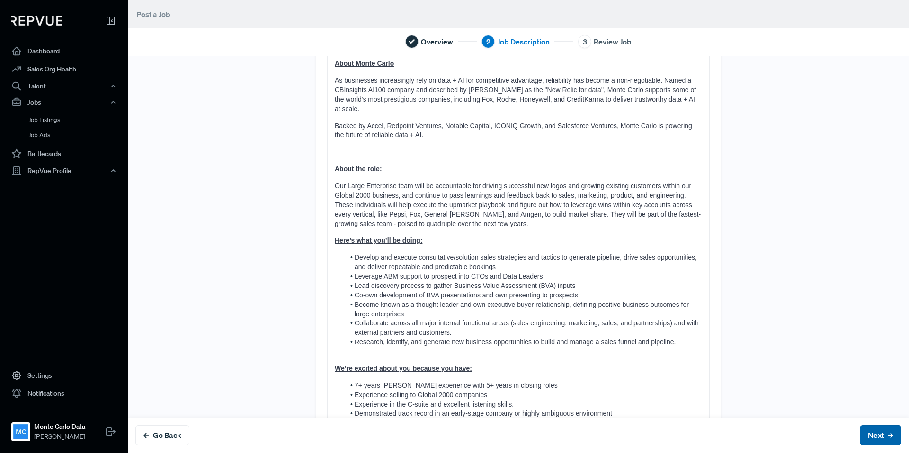
click at [875, 434] on button "Next" at bounding box center [881, 436] width 42 height 20
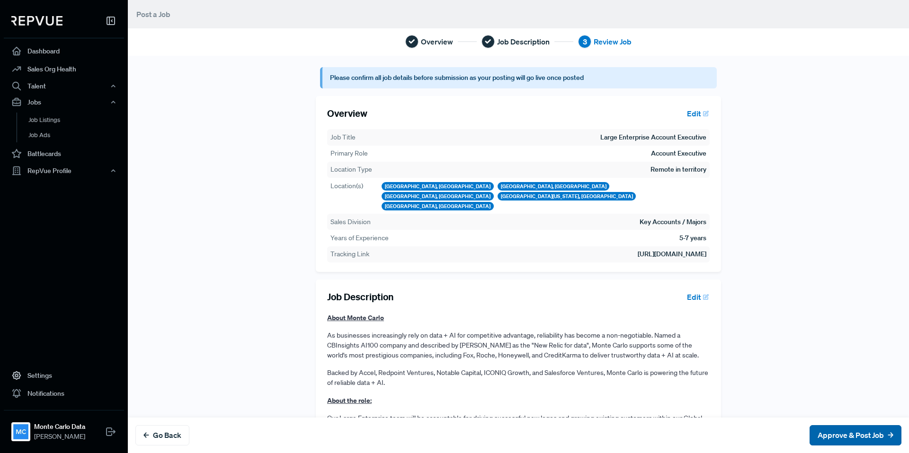
click at [832, 439] on button "Approve & Post Job" at bounding box center [855, 436] width 92 height 20
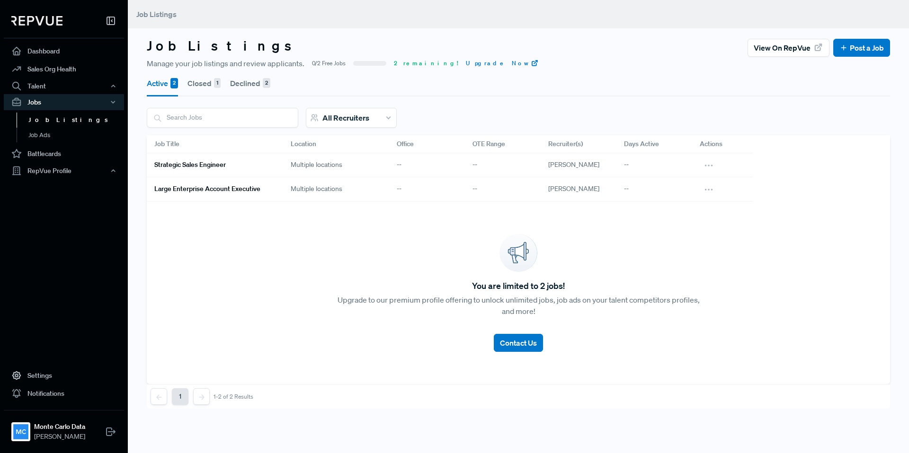
click at [208, 167] on h6 "Strategic Sales Engineer" at bounding box center [189, 165] width 71 height 8
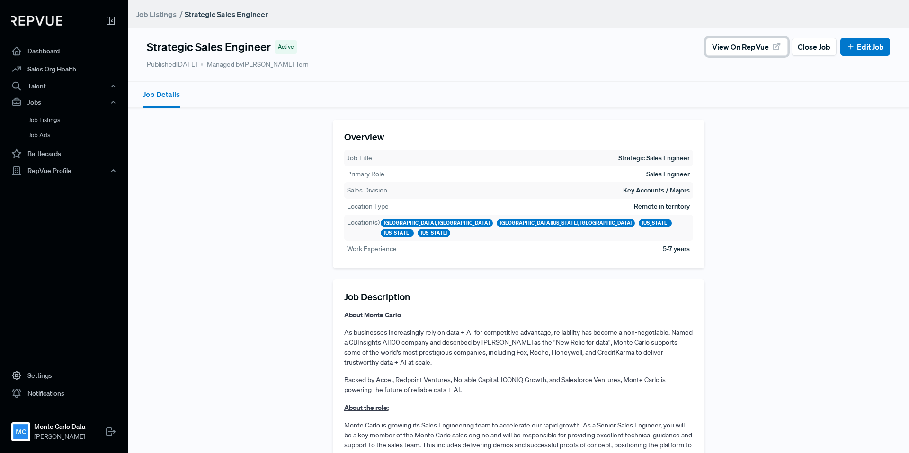
click at [759, 46] on span "View on RepVue" at bounding box center [740, 46] width 57 height 11
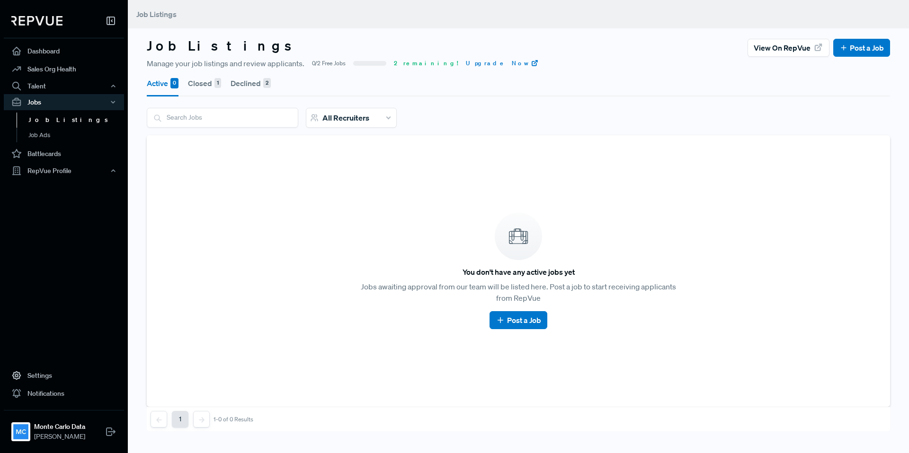
click at [246, 89] on button "Declined 2" at bounding box center [251, 83] width 40 height 27
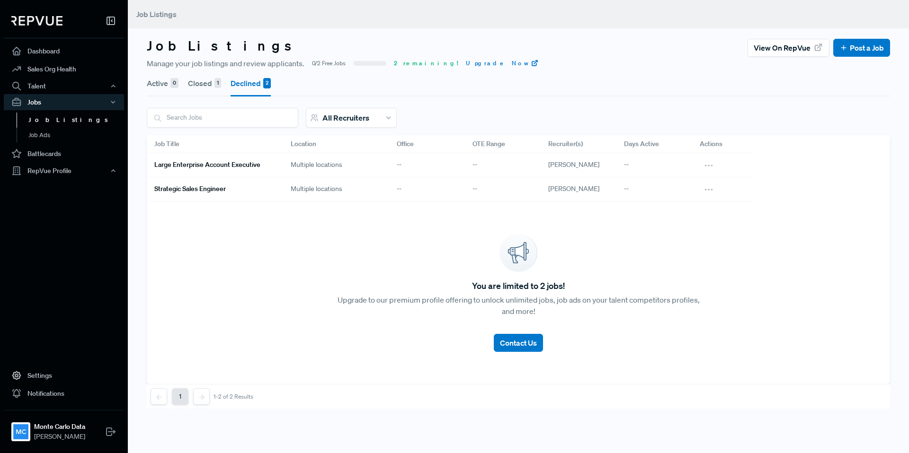
click at [249, 165] on h6 "Large Enterprise Account Executive" at bounding box center [207, 165] width 106 height 8
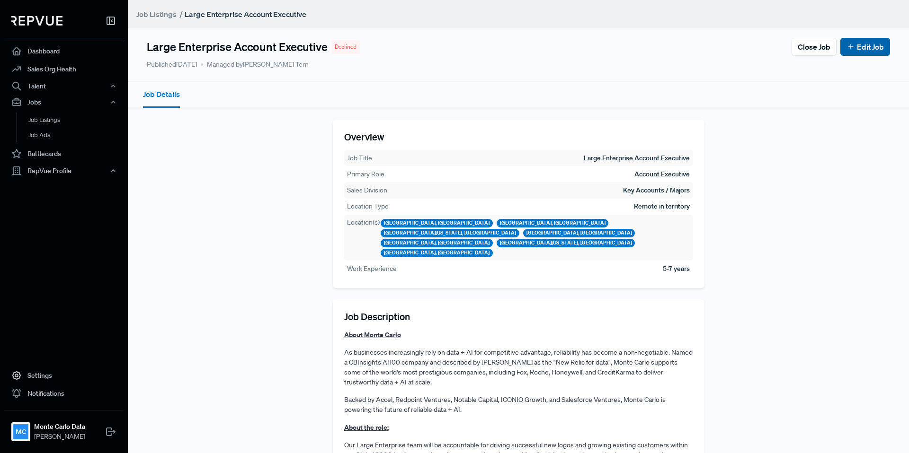
click at [854, 48] on icon at bounding box center [850, 47] width 9 height 9
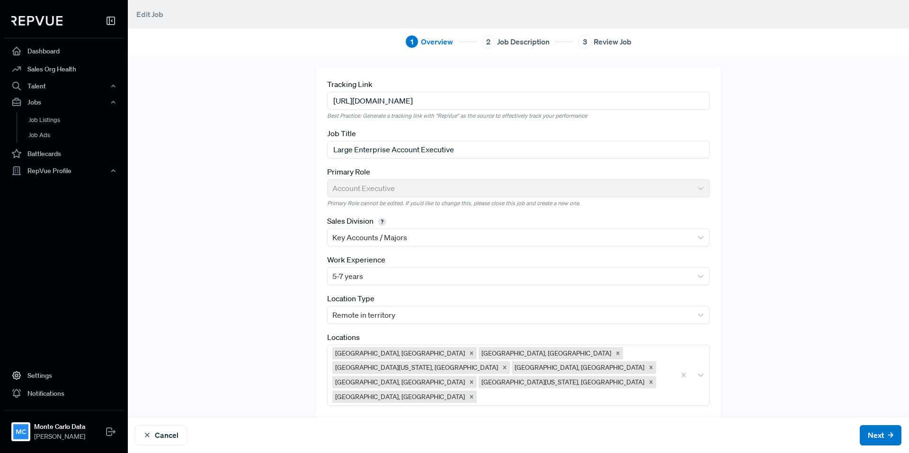
click at [403, 100] on input "https://jobs.ashbyhq.com/montecarlodata?utm_source=repvue" at bounding box center [518, 101] width 382 height 18
click at [77, 121] on link "Job Listings" at bounding box center [77, 120] width 120 height 15
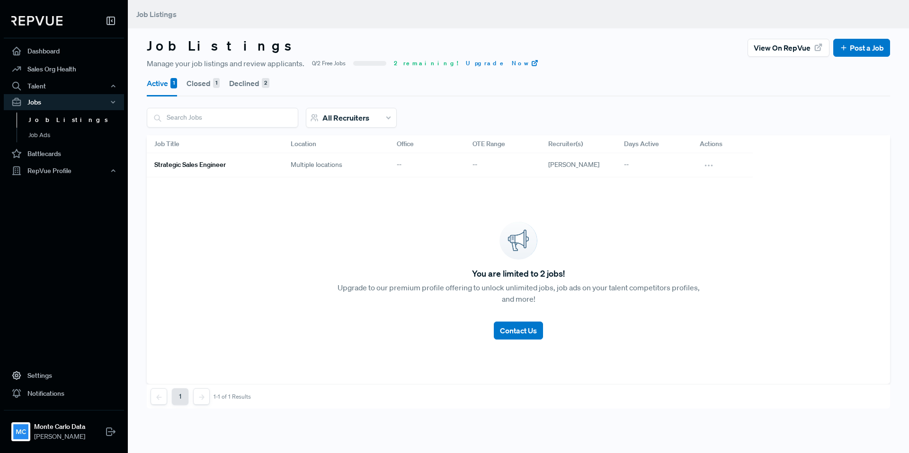
click at [237, 83] on button "Declined 2" at bounding box center [249, 83] width 40 height 27
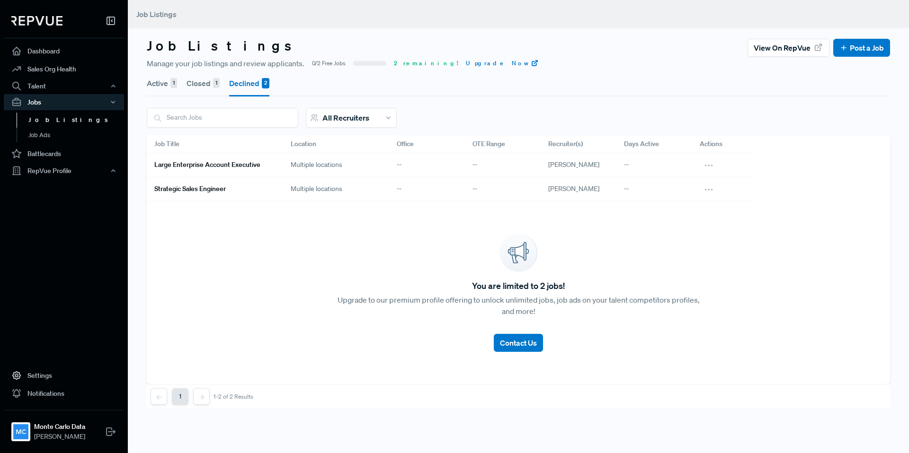
click at [242, 163] on h6 "Large Enterprise Account Executive" at bounding box center [207, 165] width 106 height 8
